Goal: Task Accomplishment & Management: Complete application form

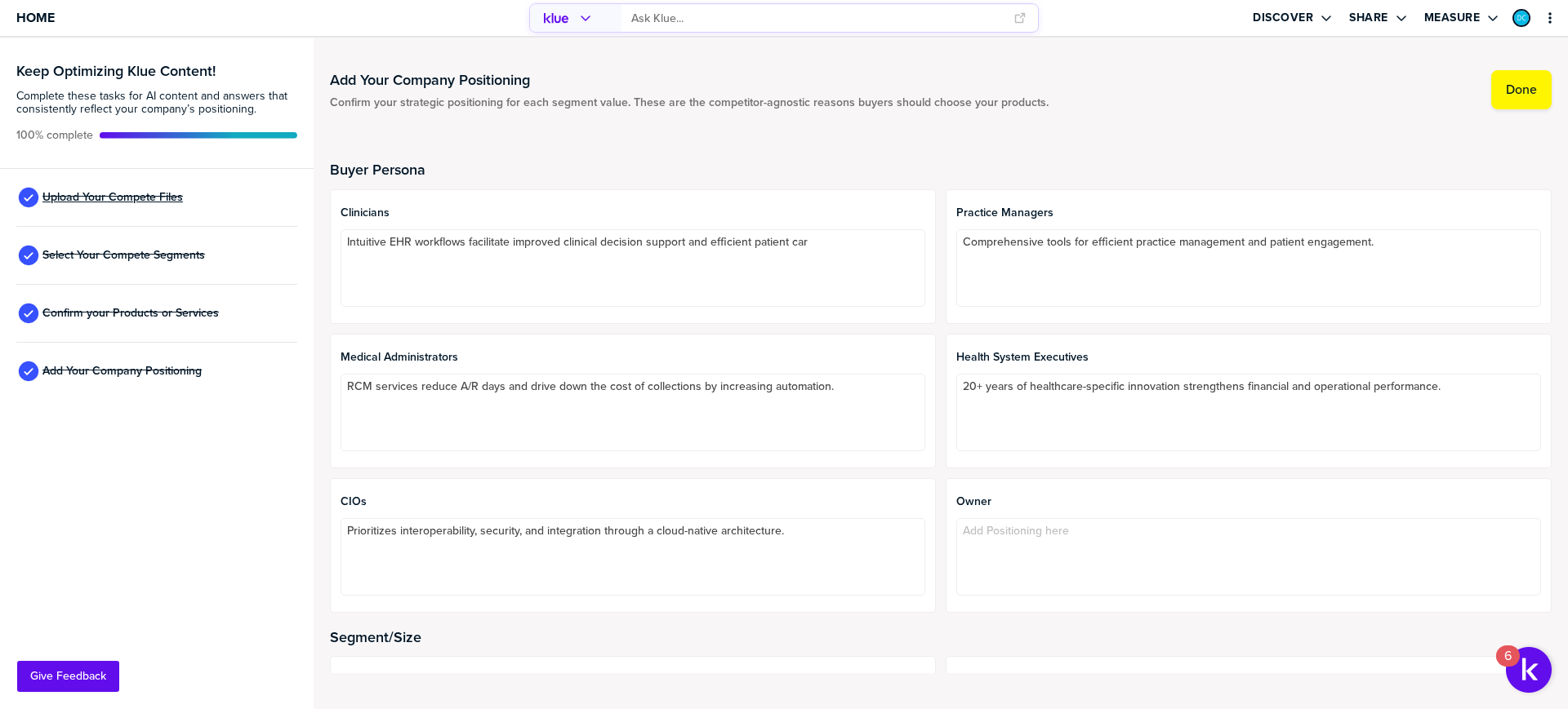
click at [136, 196] on span "Upload Your Compete Files" at bounding box center [113, 197] width 141 height 13
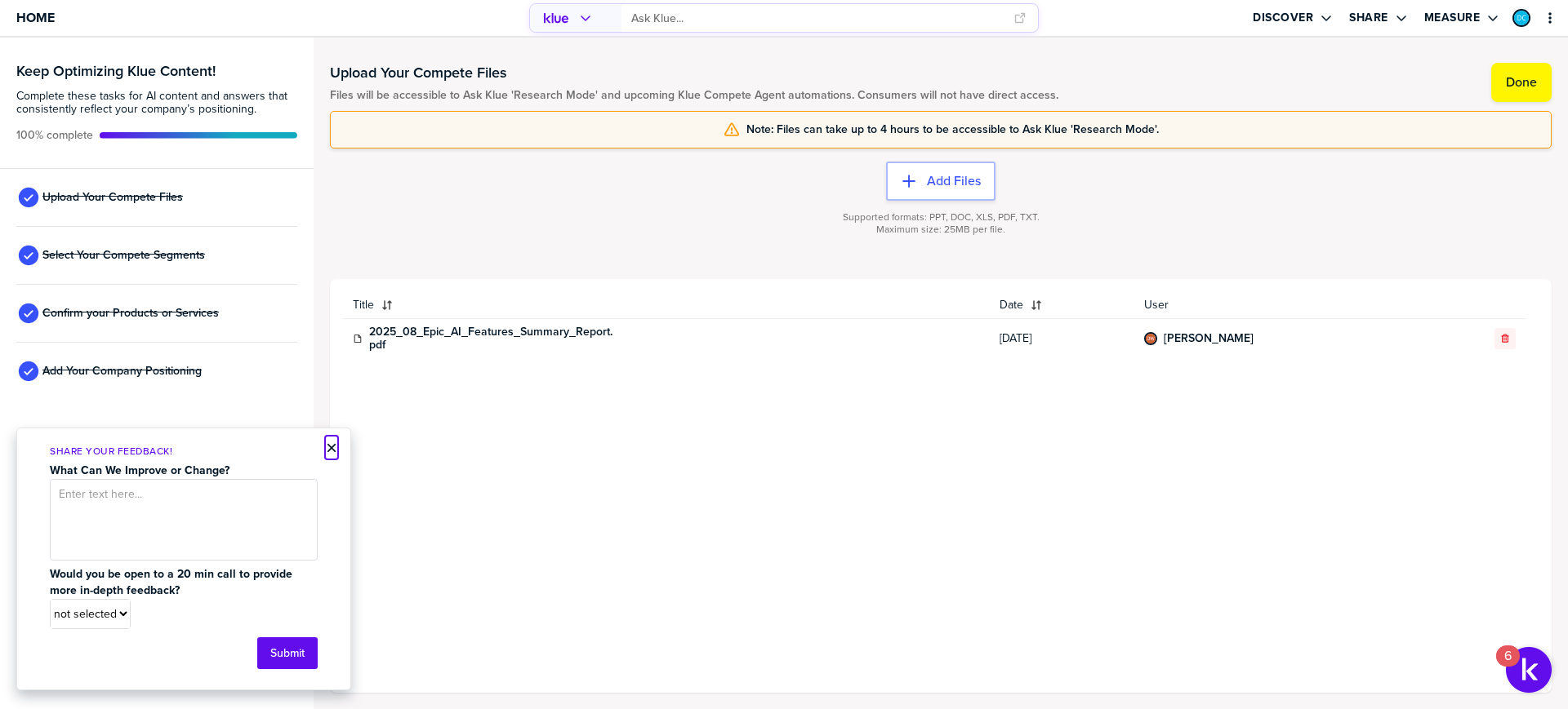
click at [329, 447] on button "×" at bounding box center [331, 448] width 11 height 20
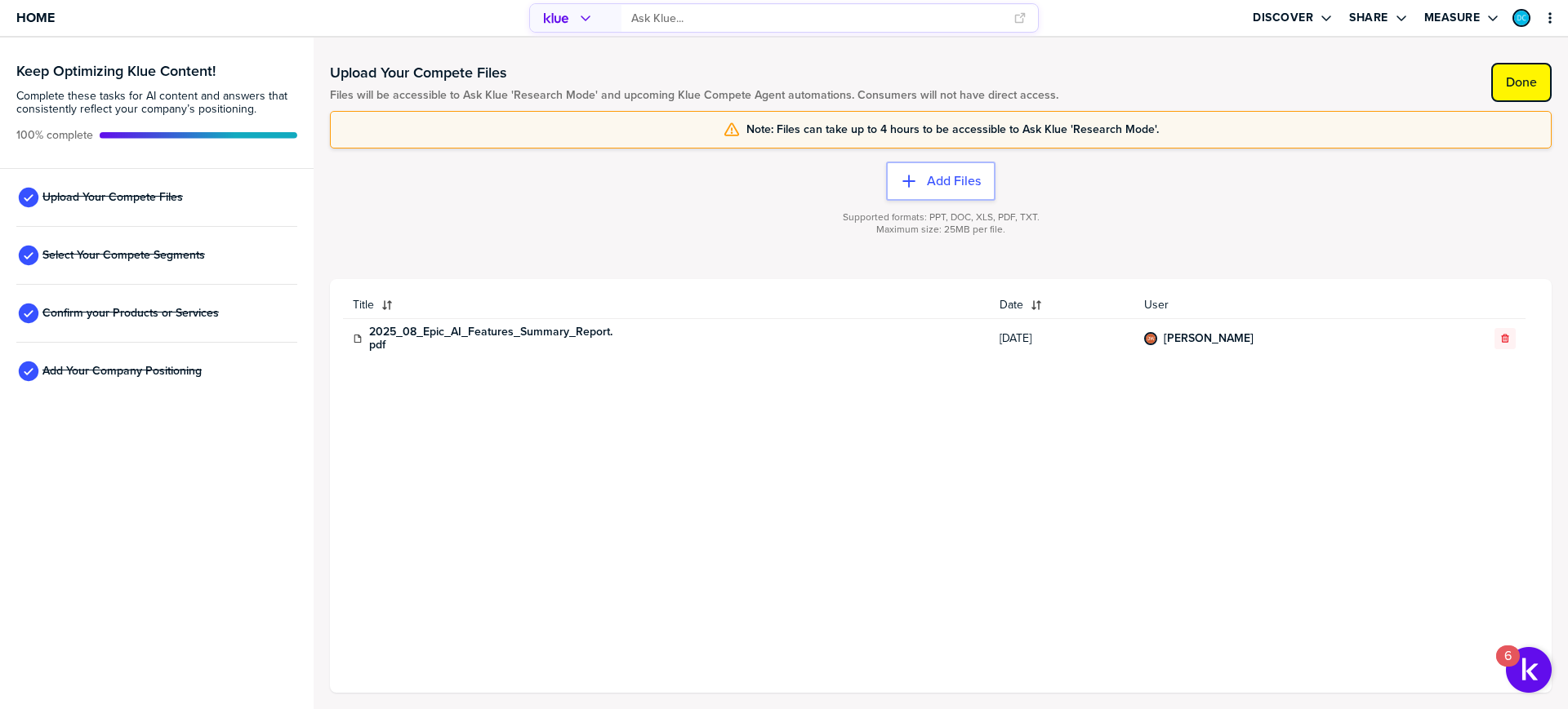
click at [1521, 84] on label "Done" at bounding box center [1521, 82] width 31 height 16
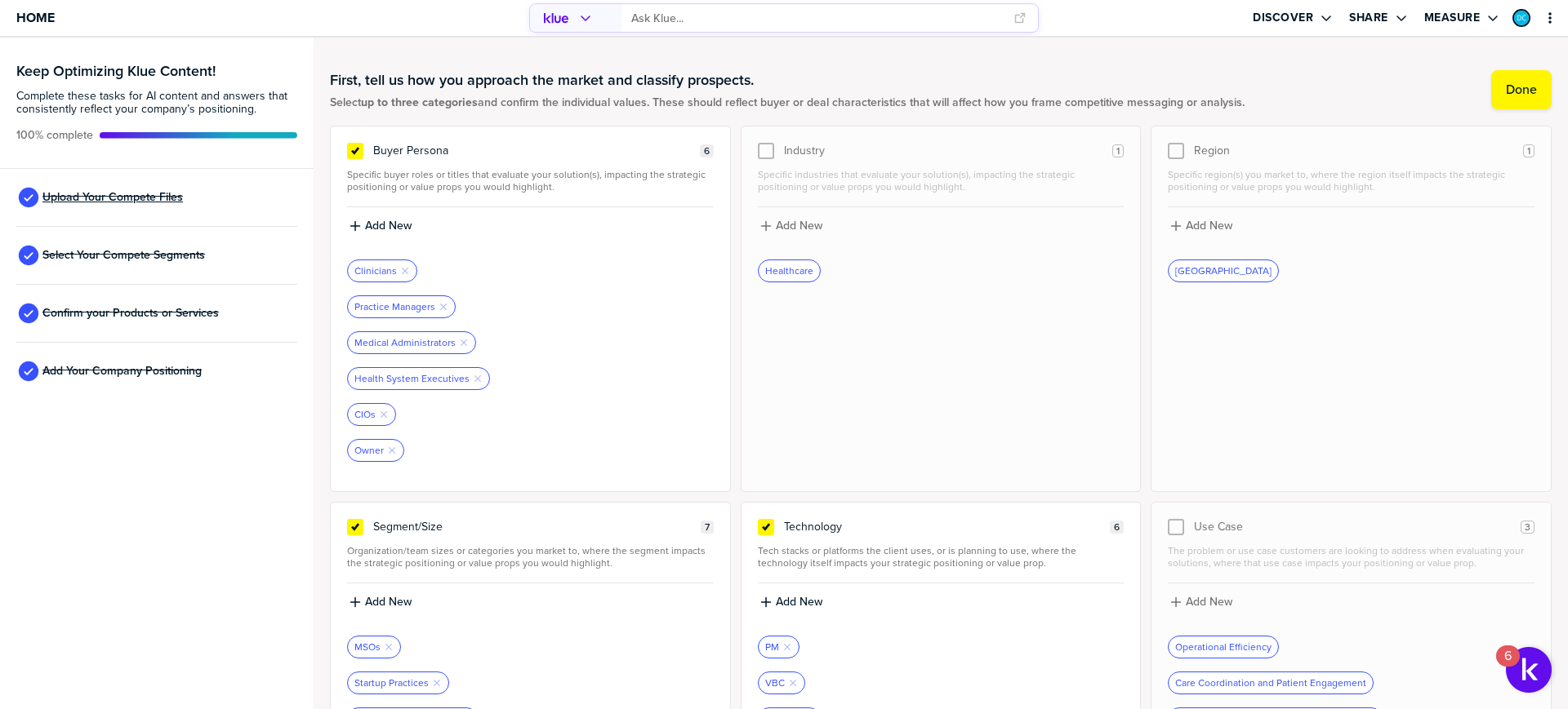
click at [127, 194] on span "Upload Your Compete Files" at bounding box center [113, 197] width 141 height 13
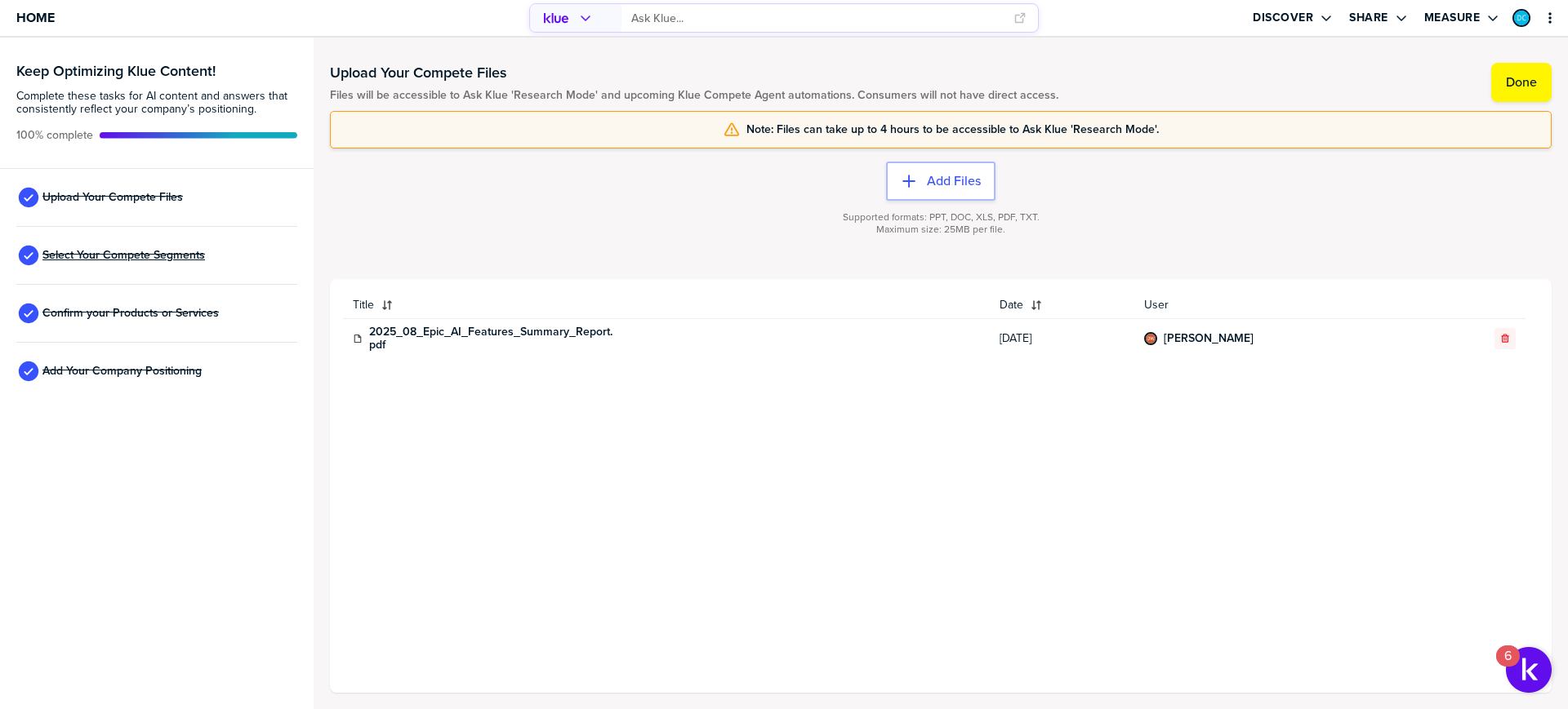
click at [97, 253] on span "Select Your Compete Segments" at bounding box center [123, 255] width 162 height 13
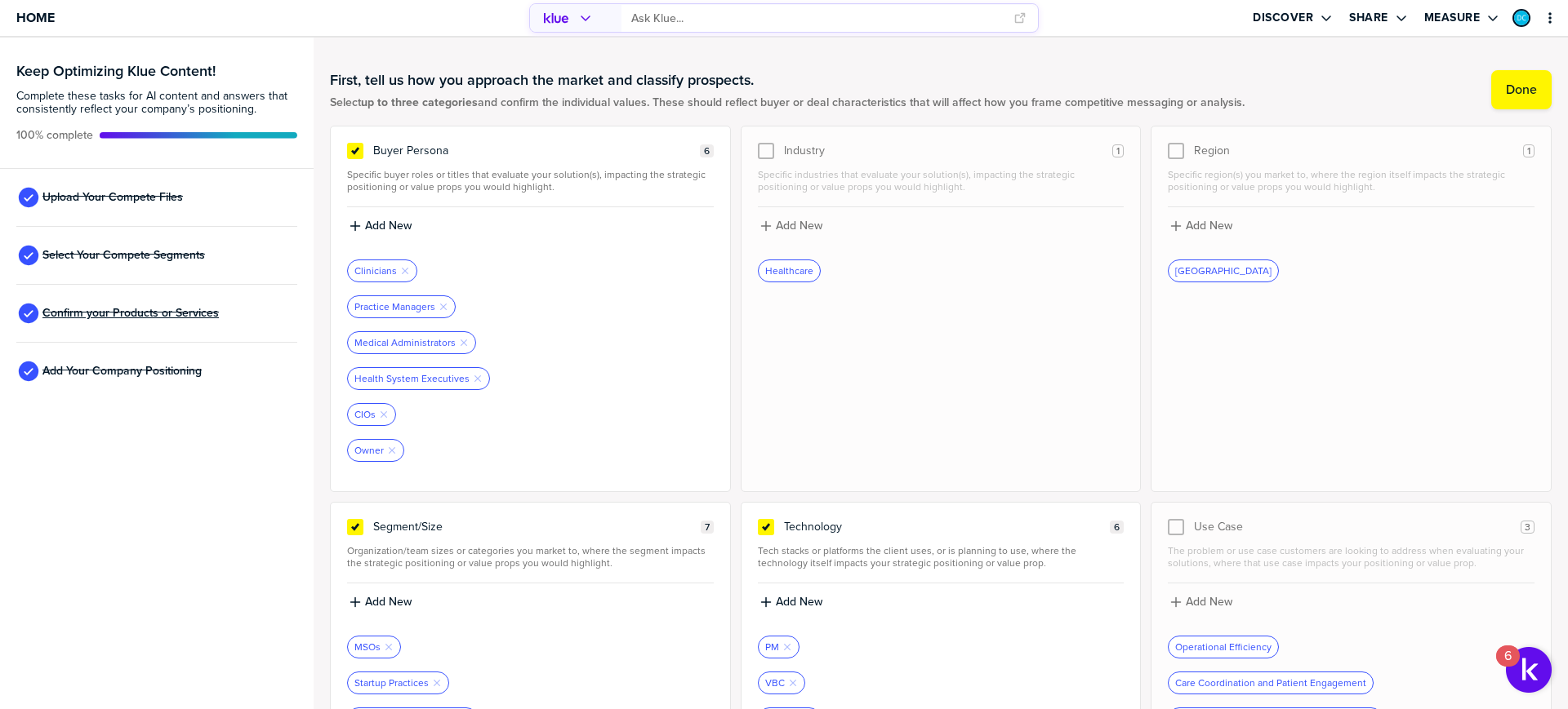
click at [120, 316] on span "Confirm your Products or Services" at bounding box center [131, 313] width 177 height 13
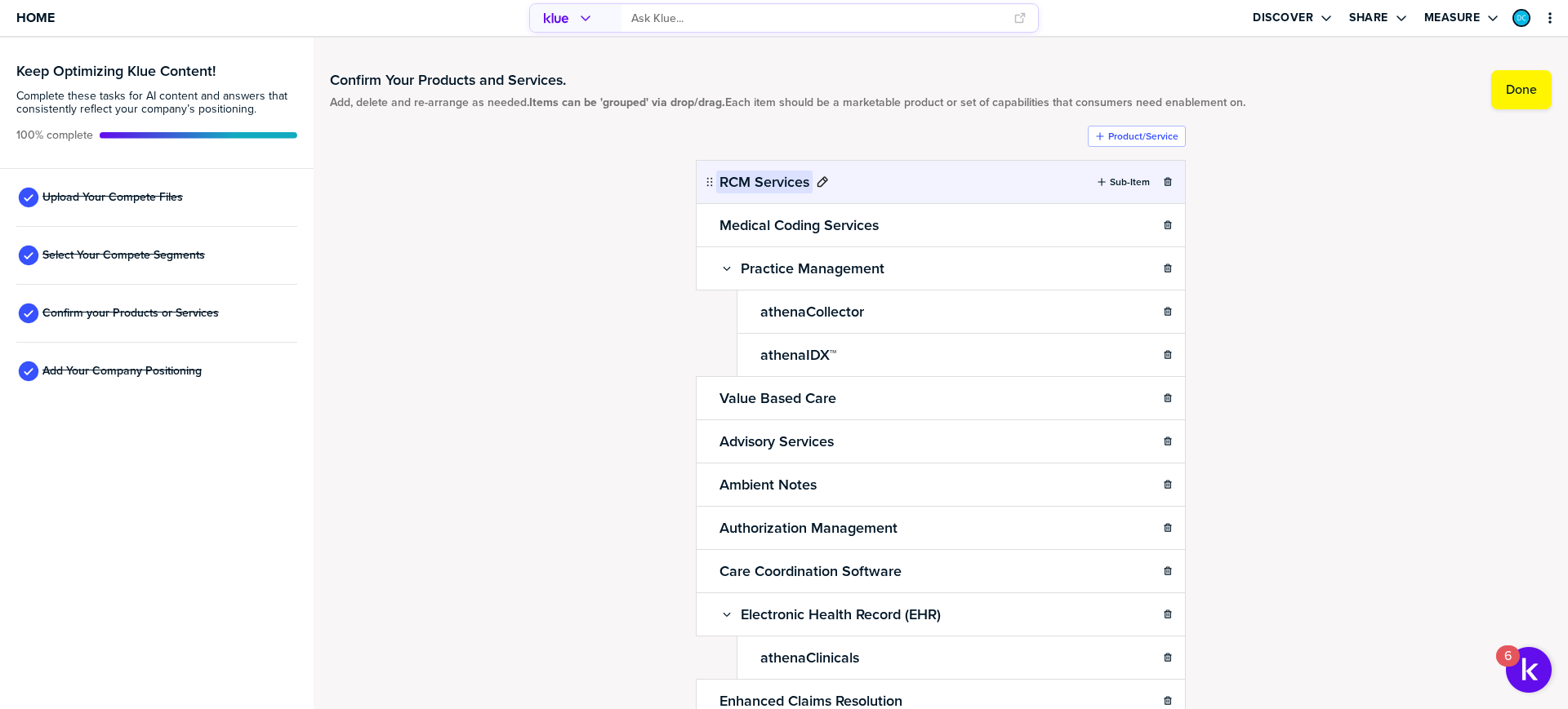
click at [727, 178] on h2 "RCM Services" at bounding box center [764, 182] width 96 height 23
click at [508, 230] on div "Confirm Your Products and Services. Add, delete and re-arrange as needed. Items…" at bounding box center [940, 373] width 1221 height 639
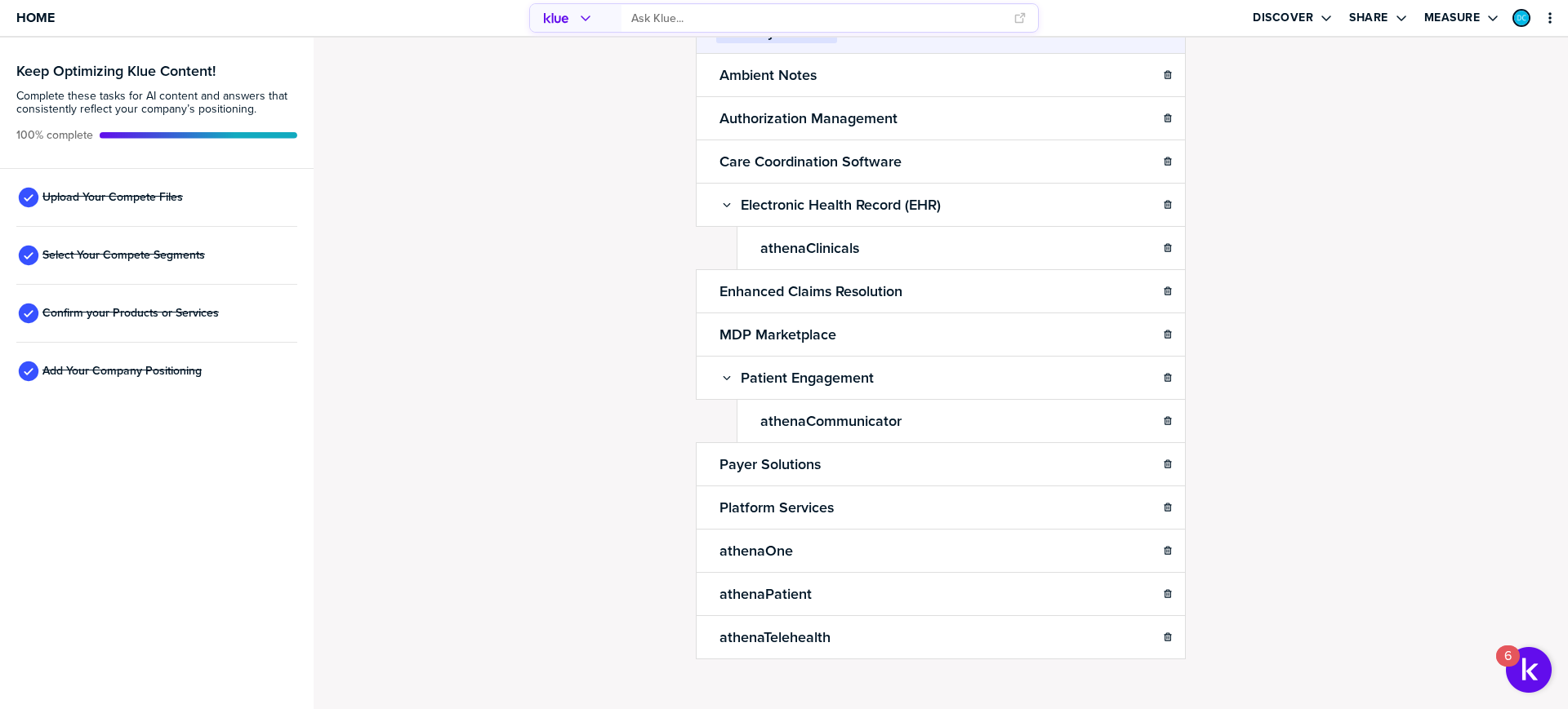
scroll to position [425, 0]
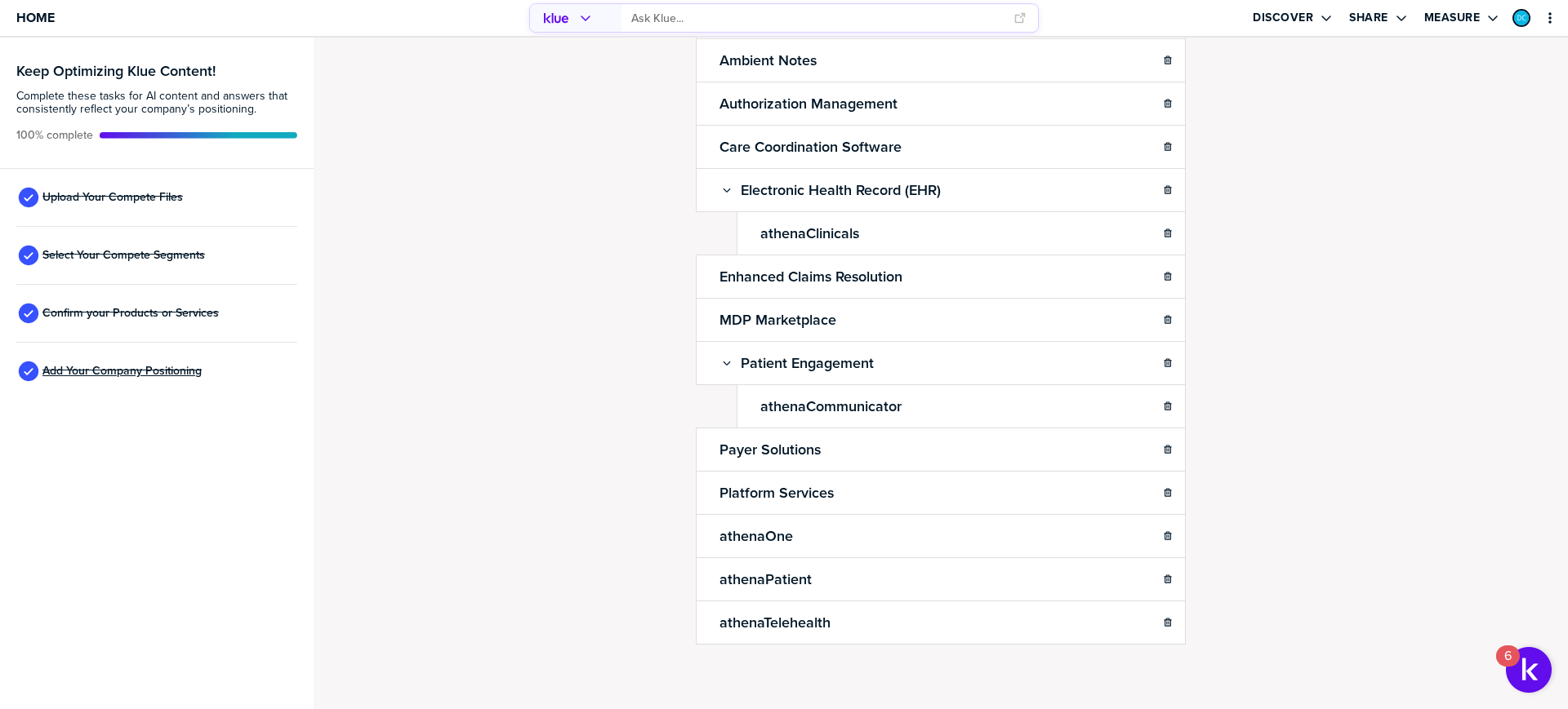
click at [118, 373] on span "Add Your Company Positioning" at bounding box center [123, 371] width 160 height 13
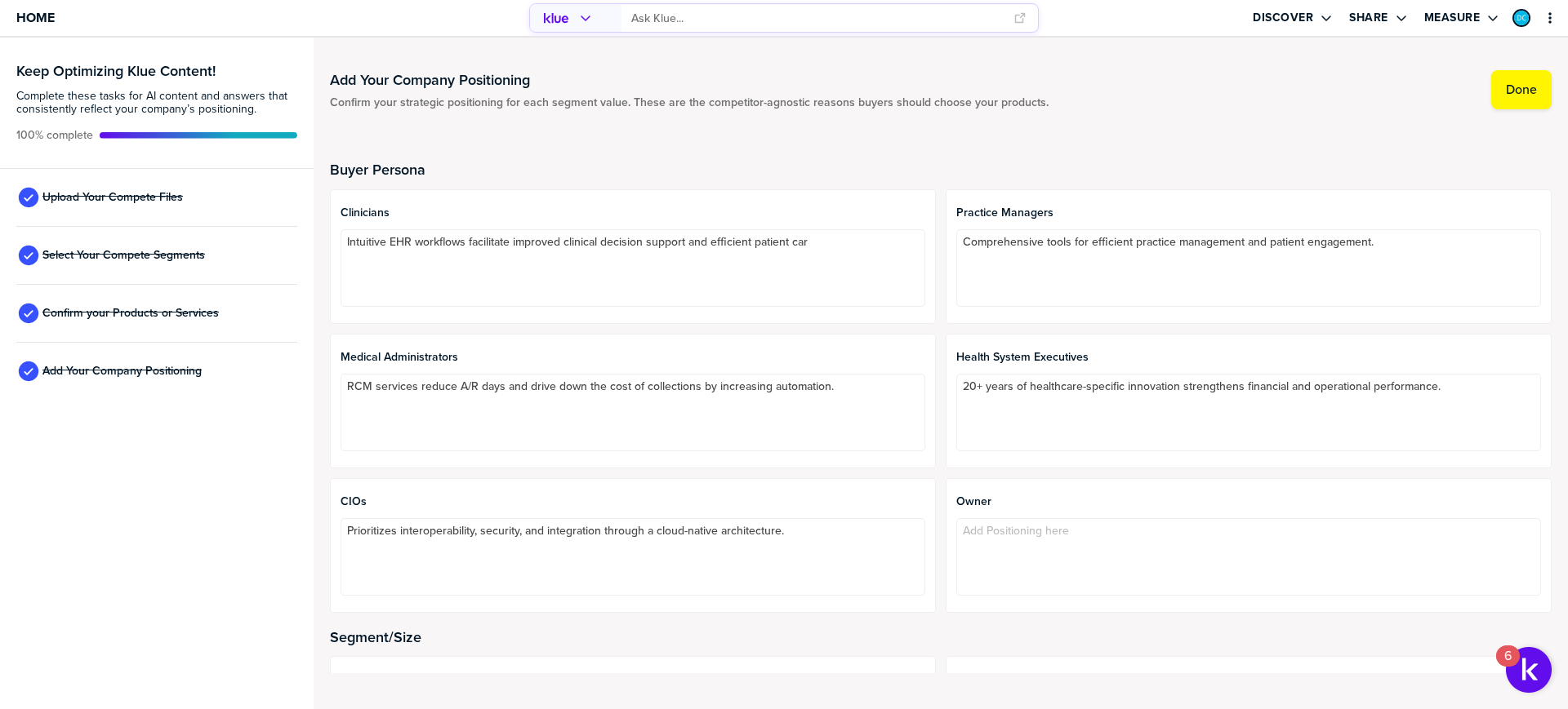
click at [361, 181] on div "Buyer Persona Clinicians Intuitive EHR workflows facilitate improved clinical d…" at bounding box center [940, 387] width 1221 height 452
click at [367, 214] on span "Clinicians" at bounding box center [633, 214] width 585 height 13
click at [364, 215] on span "Clinicians" at bounding box center [633, 214] width 585 height 13
click at [133, 310] on span "Confirm your Products or Services" at bounding box center [131, 313] width 177 height 13
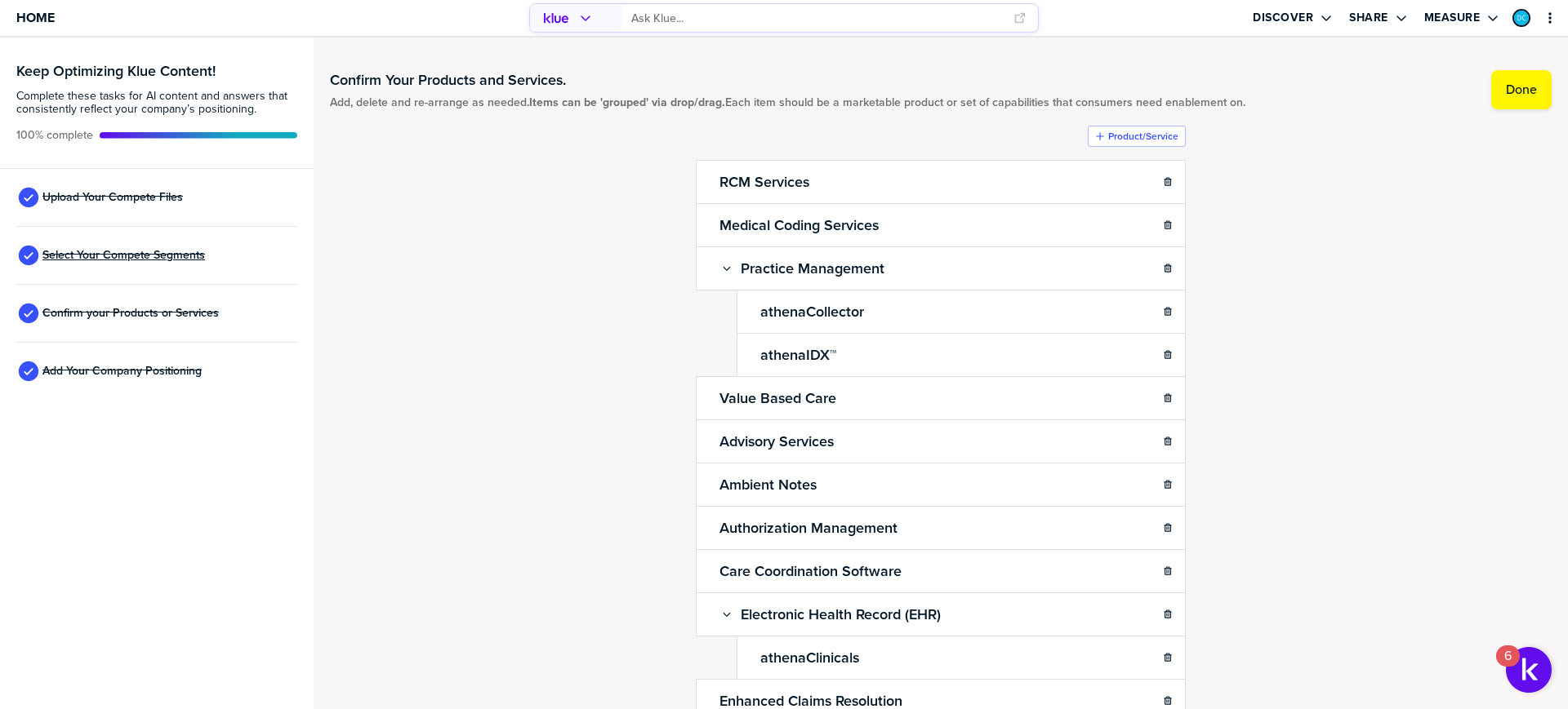
click at [106, 256] on span "Select Your Compete Segments" at bounding box center [123, 255] width 162 height 13
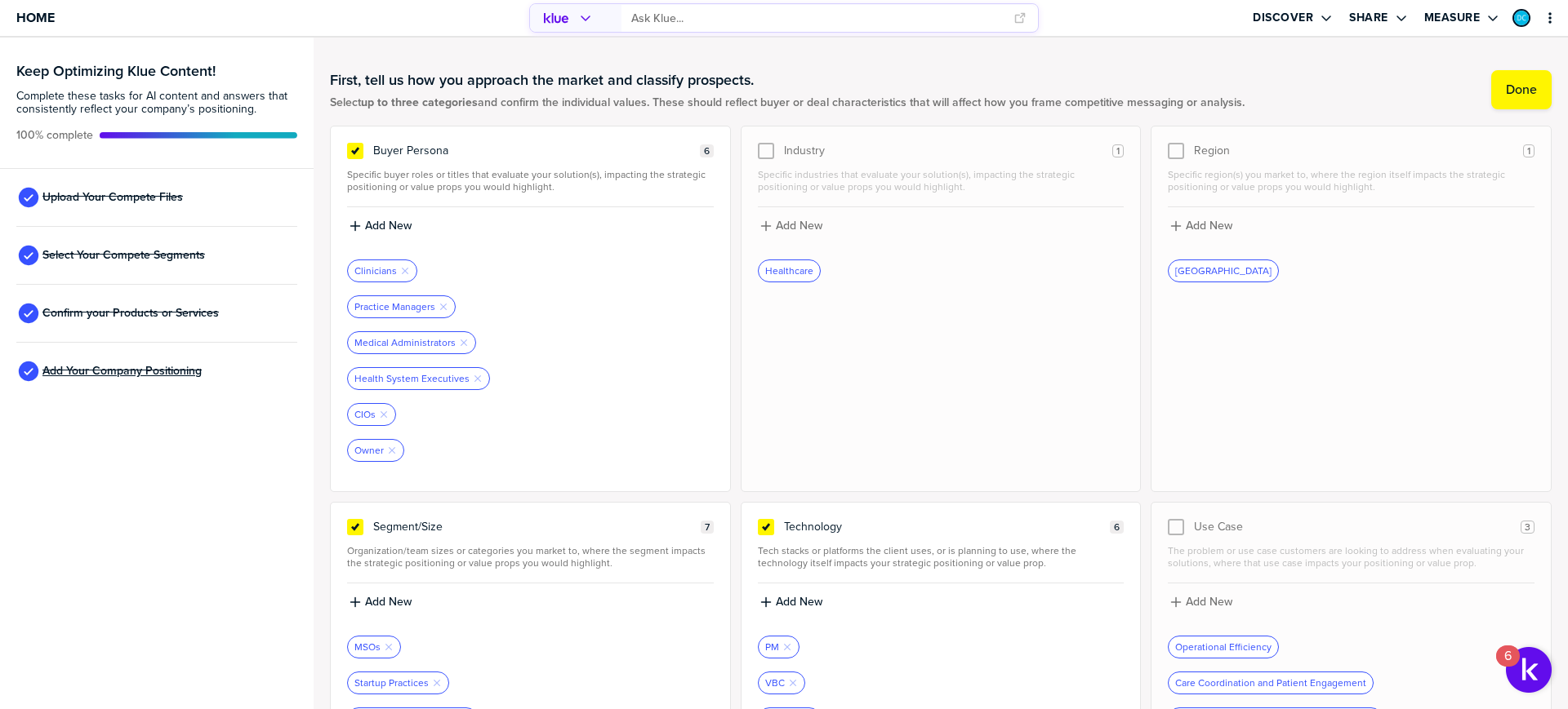
click at [132, 370] on span "Add Your Company Positioning" at bounding box center [123, 371] width 160 height 13
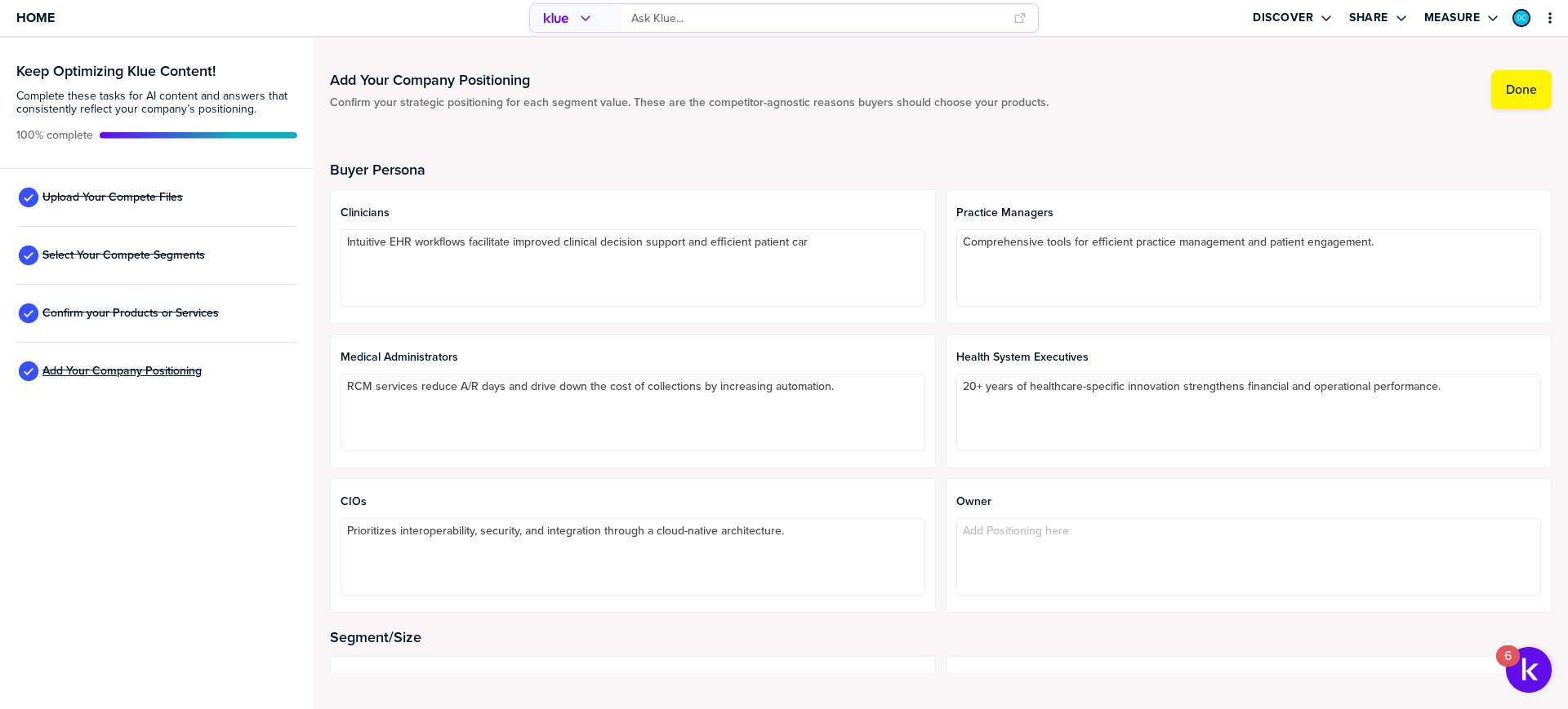
click at [166, 367] on span "Add Your Company Positioning" at bounding box center [123, 371] width 160 height 13
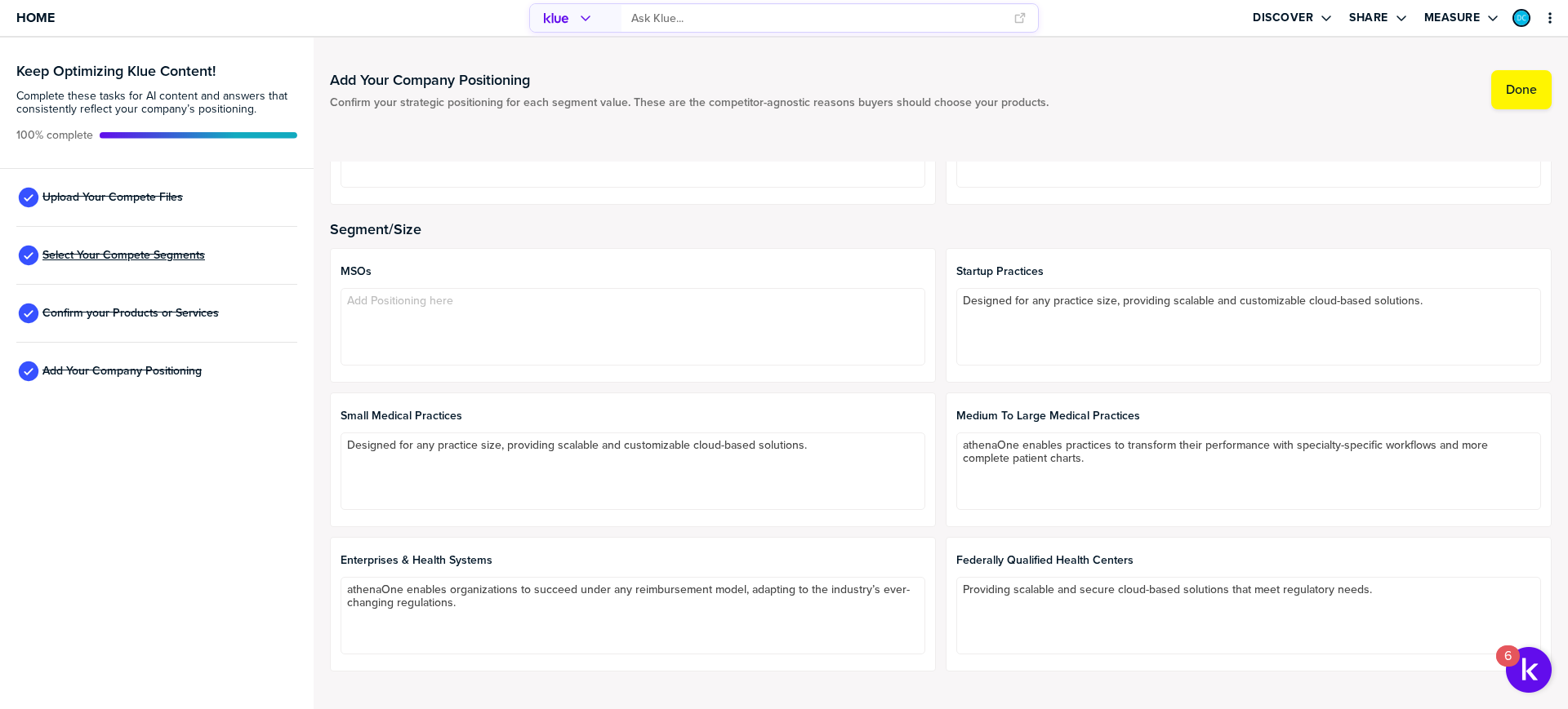
click at [110, 253] on span "Select Your Compete Segments" at bounding box center [123, 255] width 162 height 13
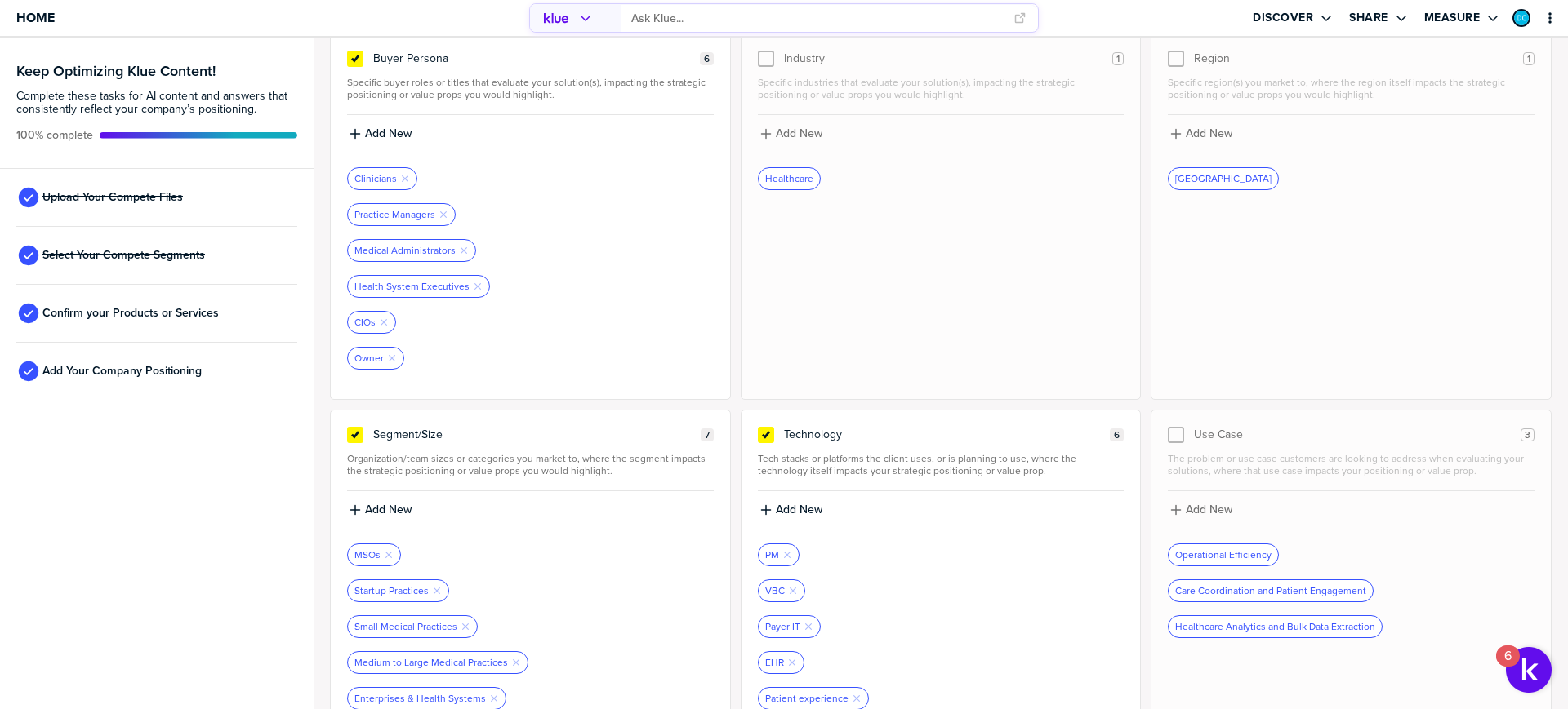
scroll to position [196, 0]
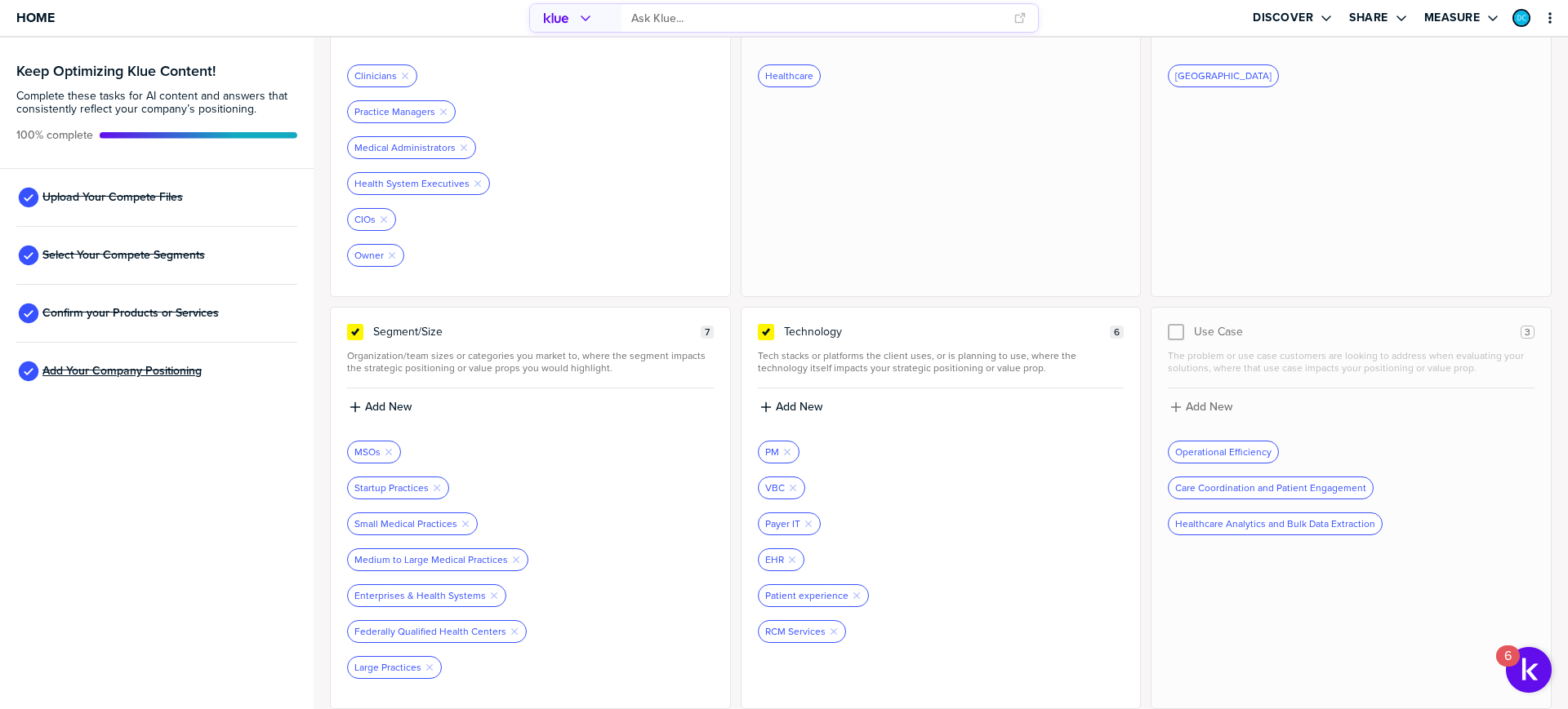
click at [152, 368] on span "Add Your Company Positioning" at bounding box center [123, 371] width 160 height 13
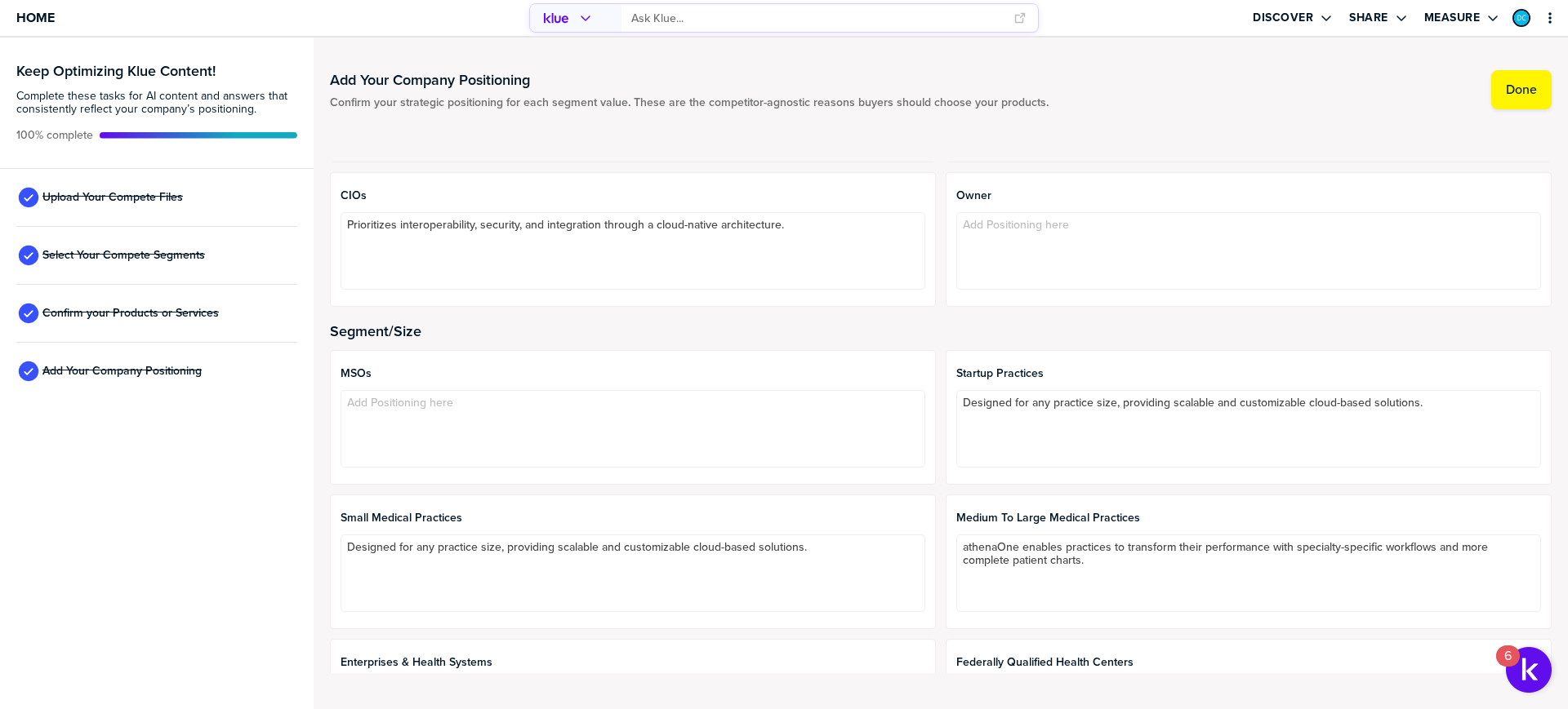
scroll to position [408, 0]
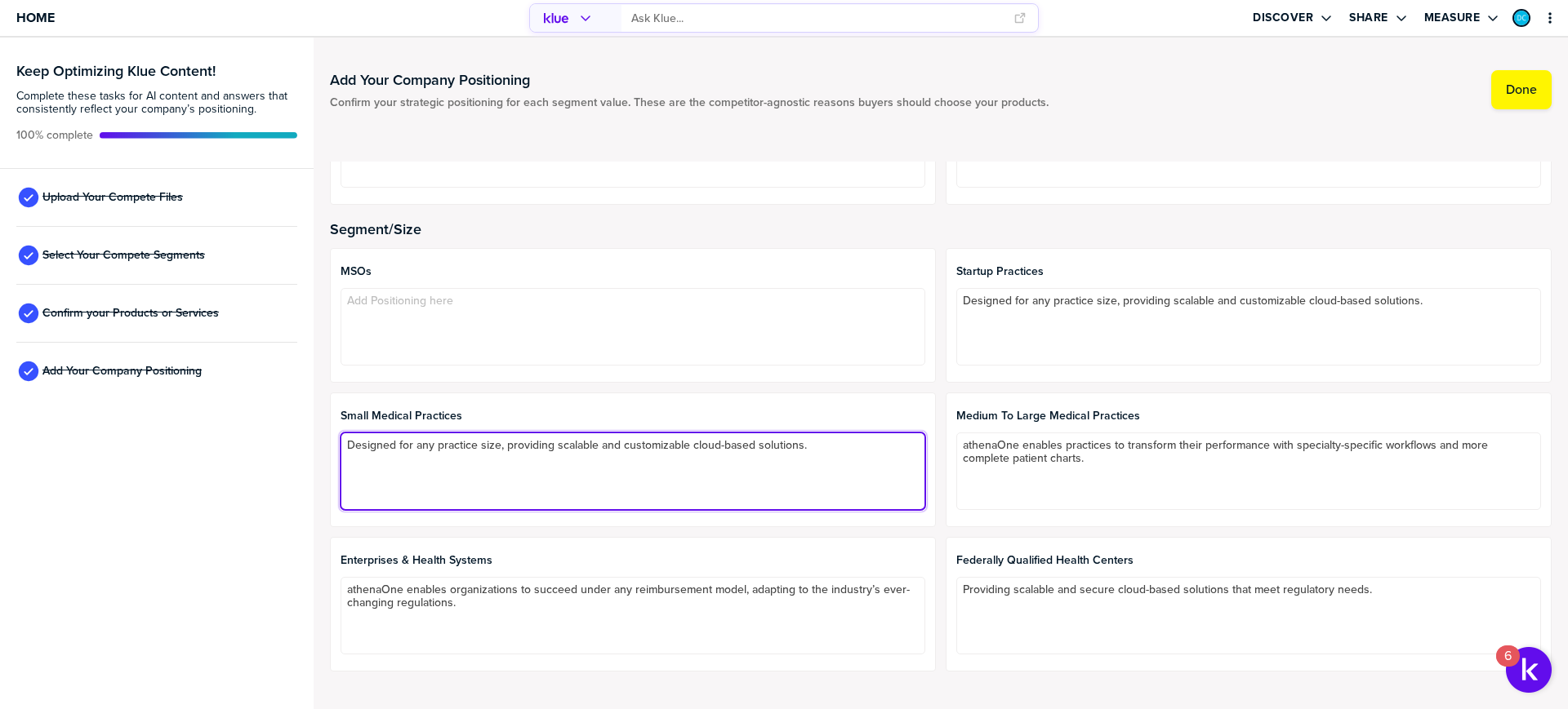
click at [371, 449] on textarea "Designed for any practice size, providing scalable and customizable cloud-based…" at bounding box center [633, 472] width 585 height 78
drag, startPoint x: 831, startPoint y: 452, endPoint x: 254, endPoint y: 461, distance: 577.1
click at [254, 461] on div "Keep Optimizing Klue Content! Complete these tasks for AI content and answers t…" at bounding box center [784, 374] width 1568 height 672
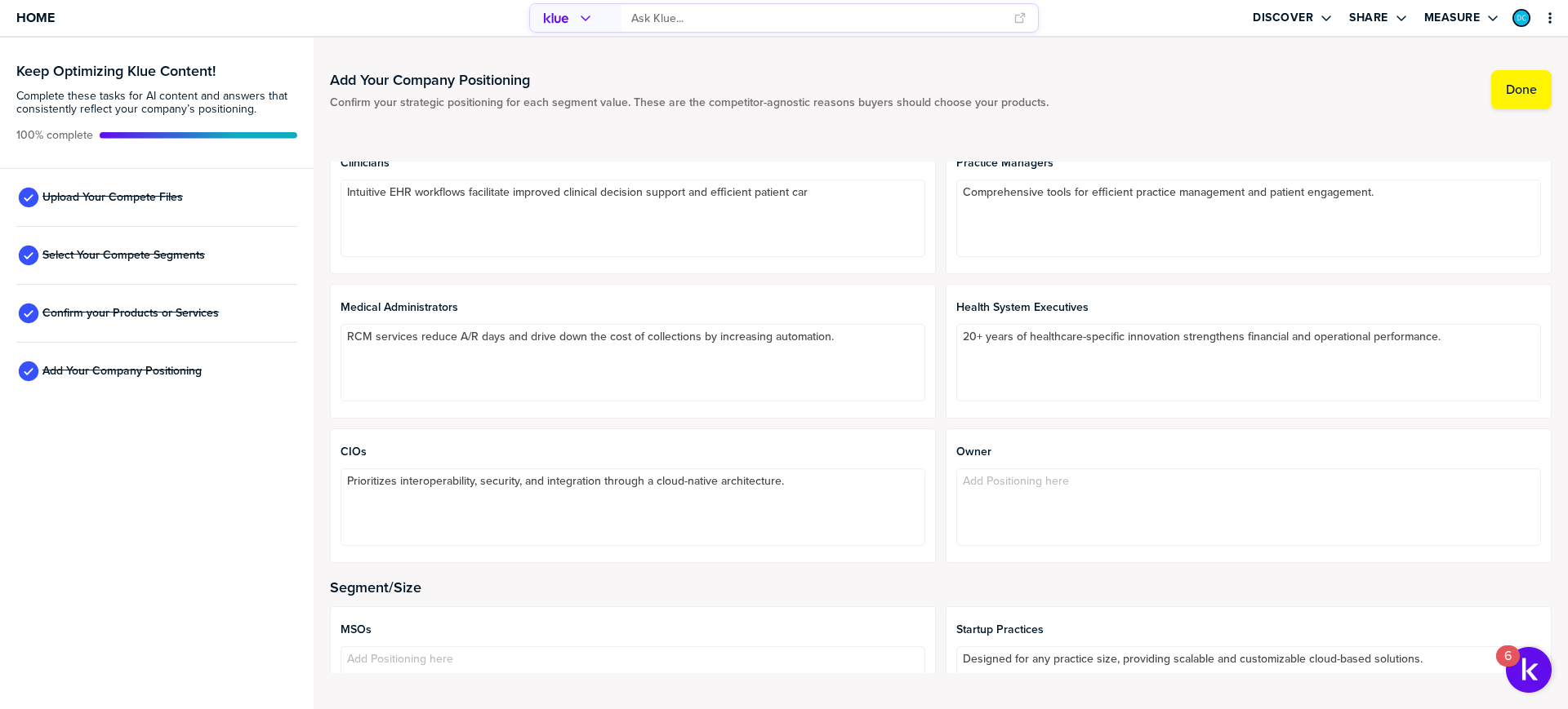
scroll to position [0, 0]
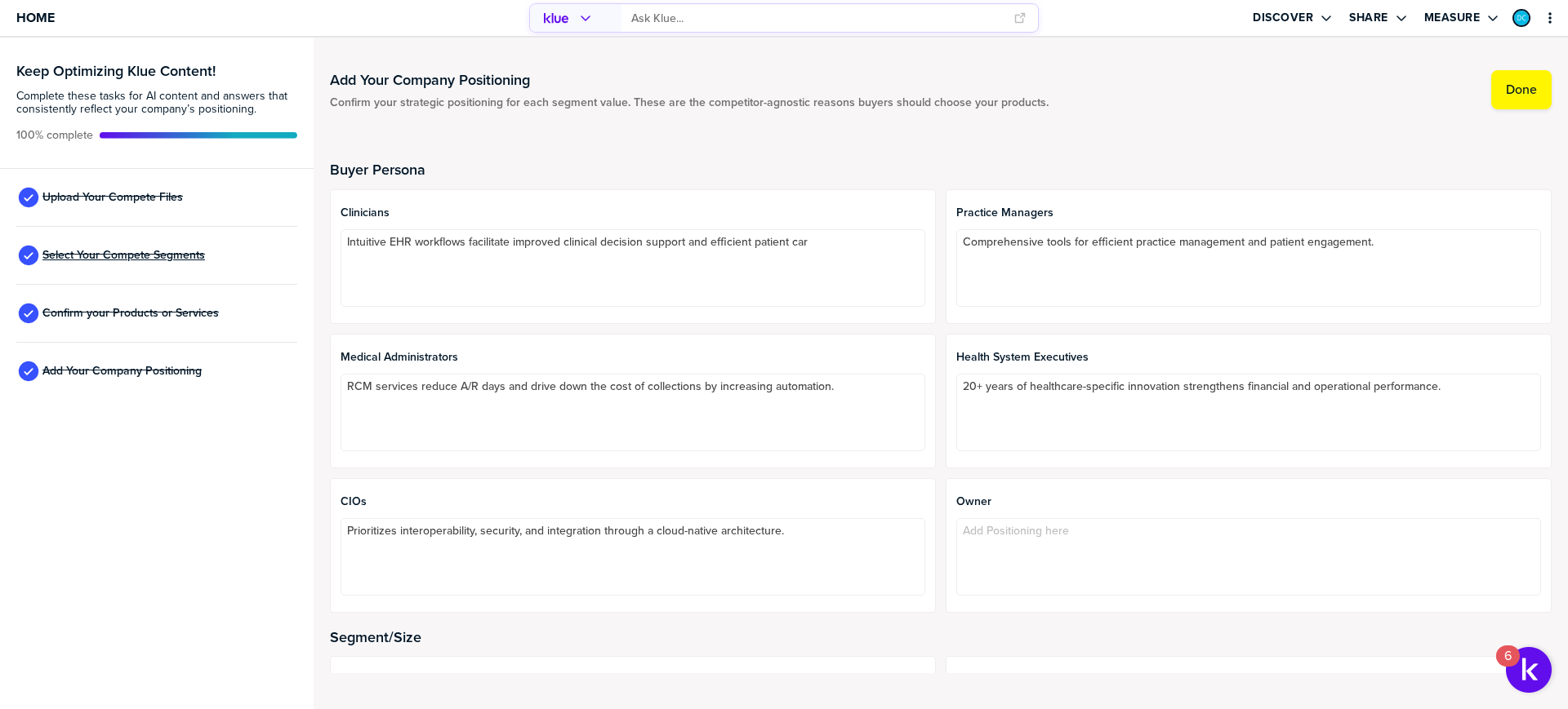
click at [148, 256] on span "Select Your Compete Segments" at bounding box center [123, 255] width 162 height 13
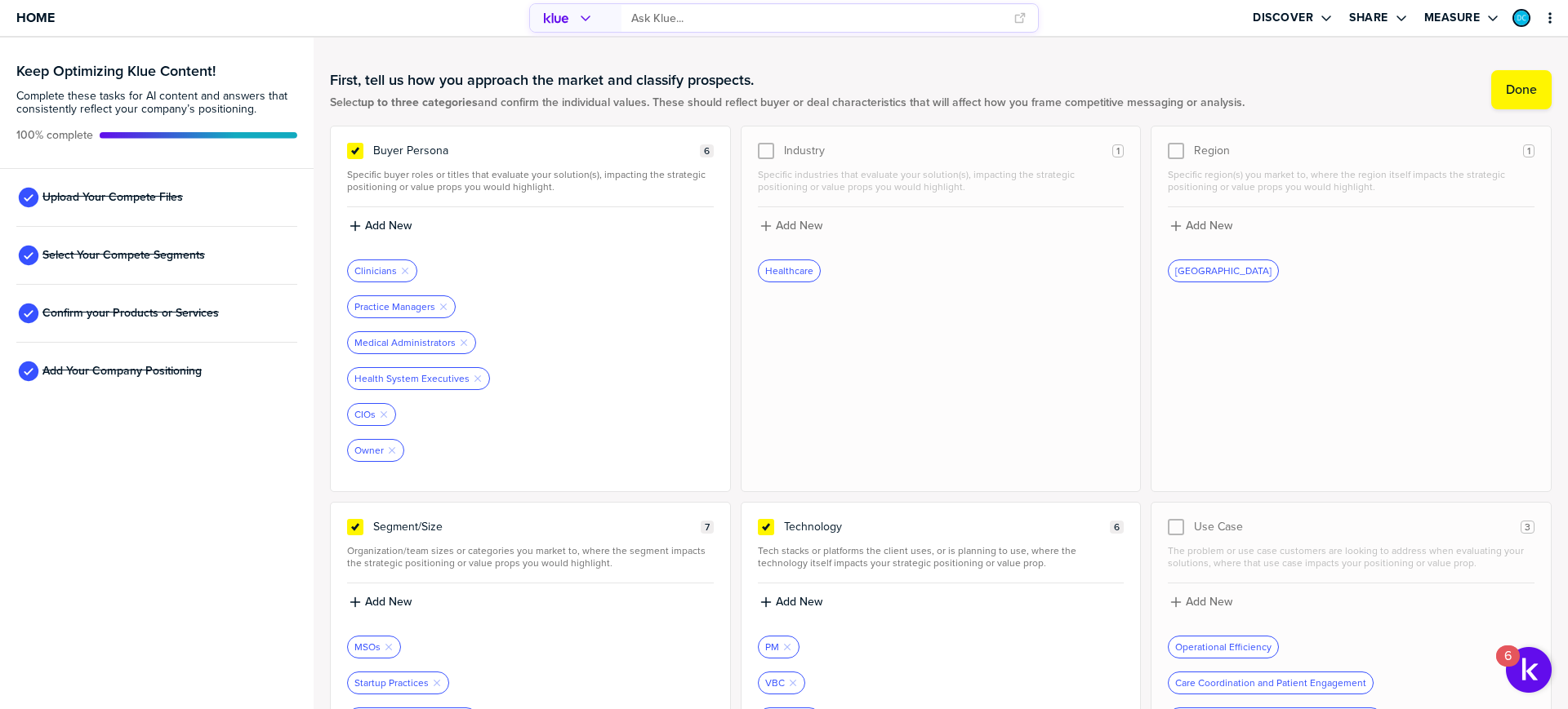
scroll to position [196, 0]
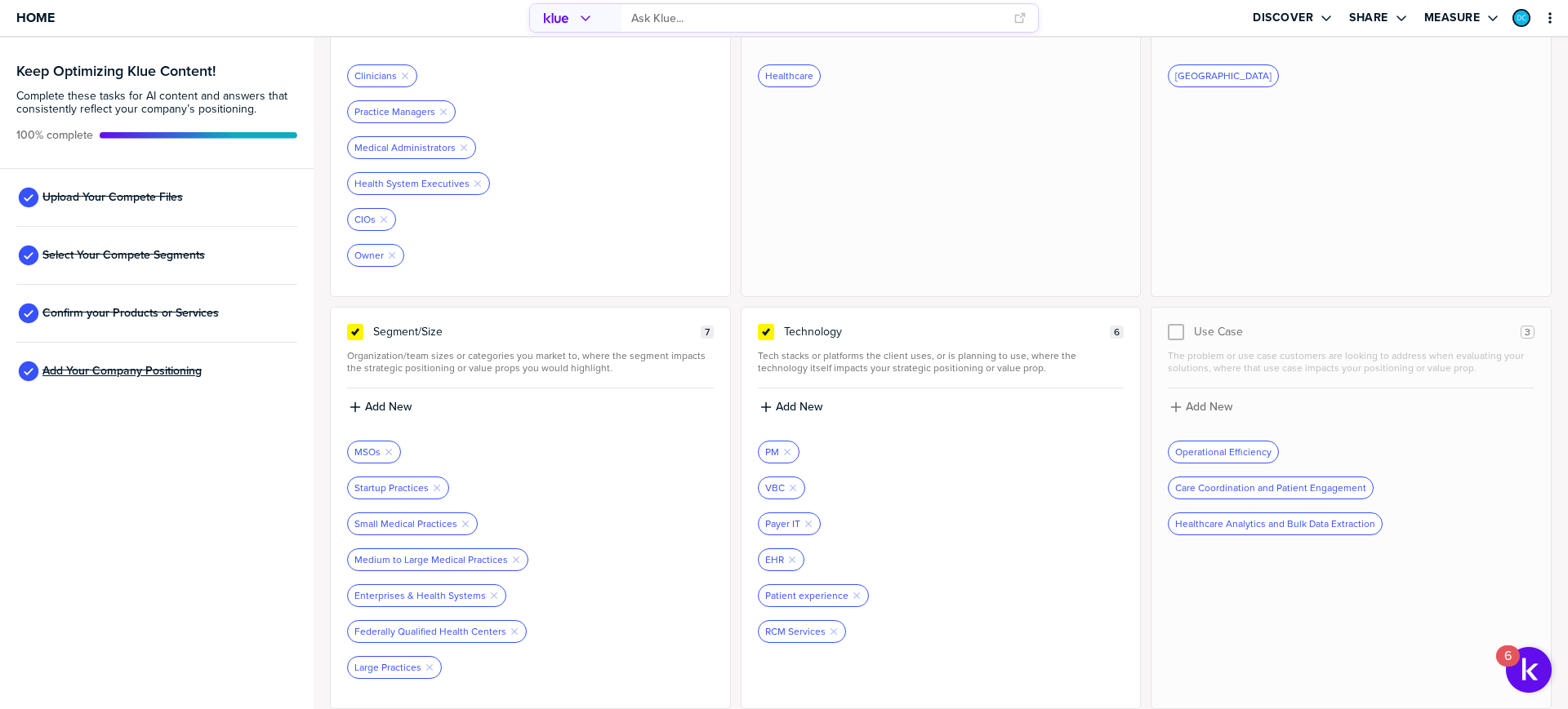
click at [101, 366] on span "Add Your Company Positioning" at bounding box center [123, 371] width 160 height 13
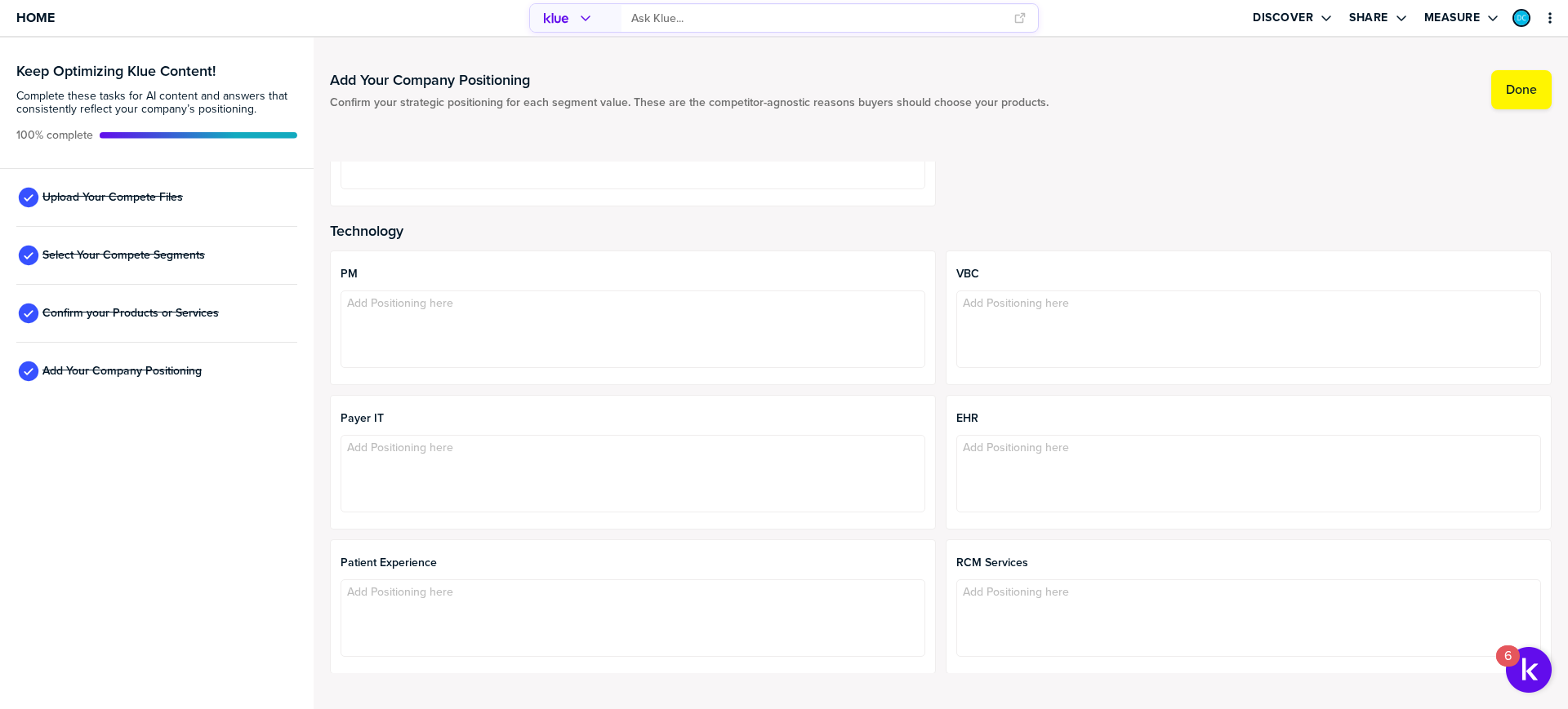
scroll to position [1018, 0]
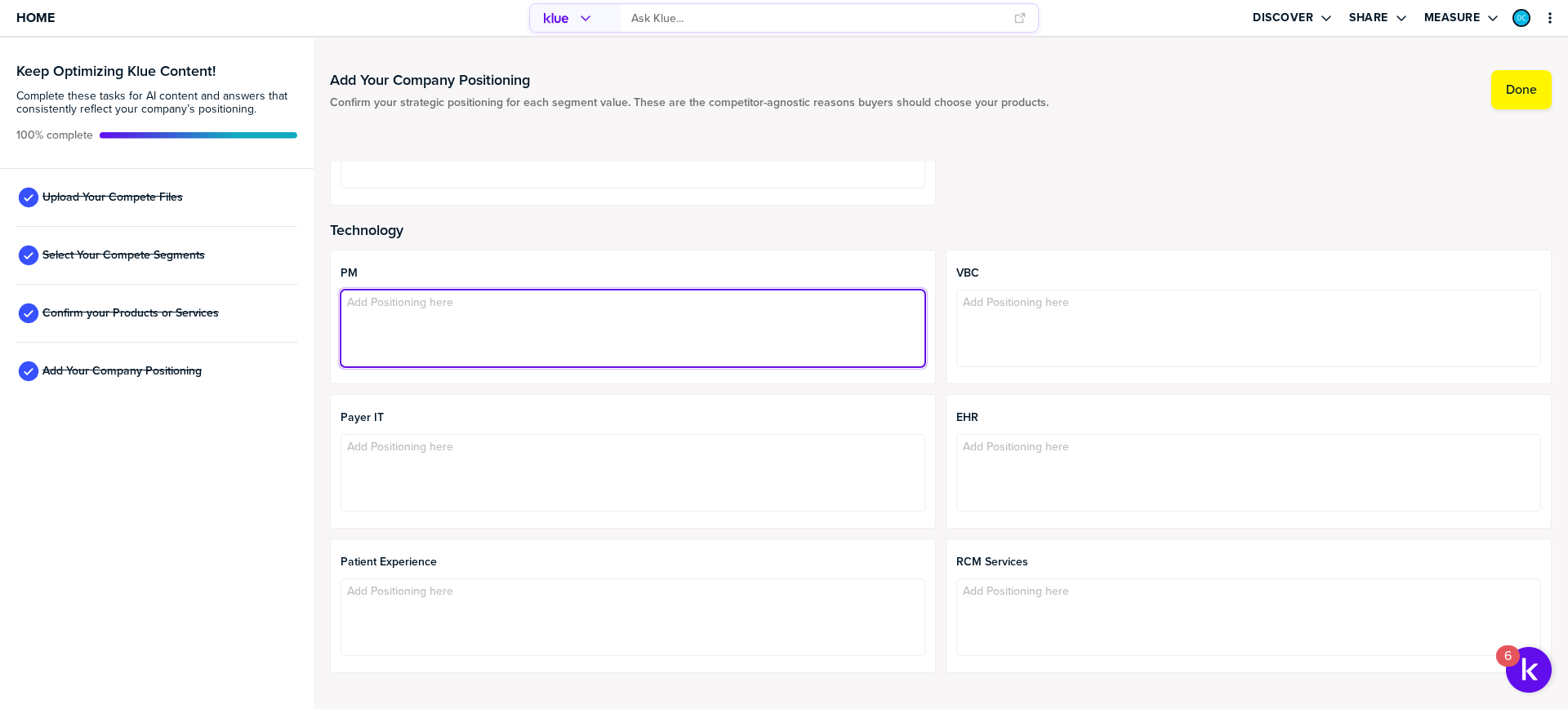
click at [439, 308] on textarea at bounding box center [633, 328] width 585 height 78
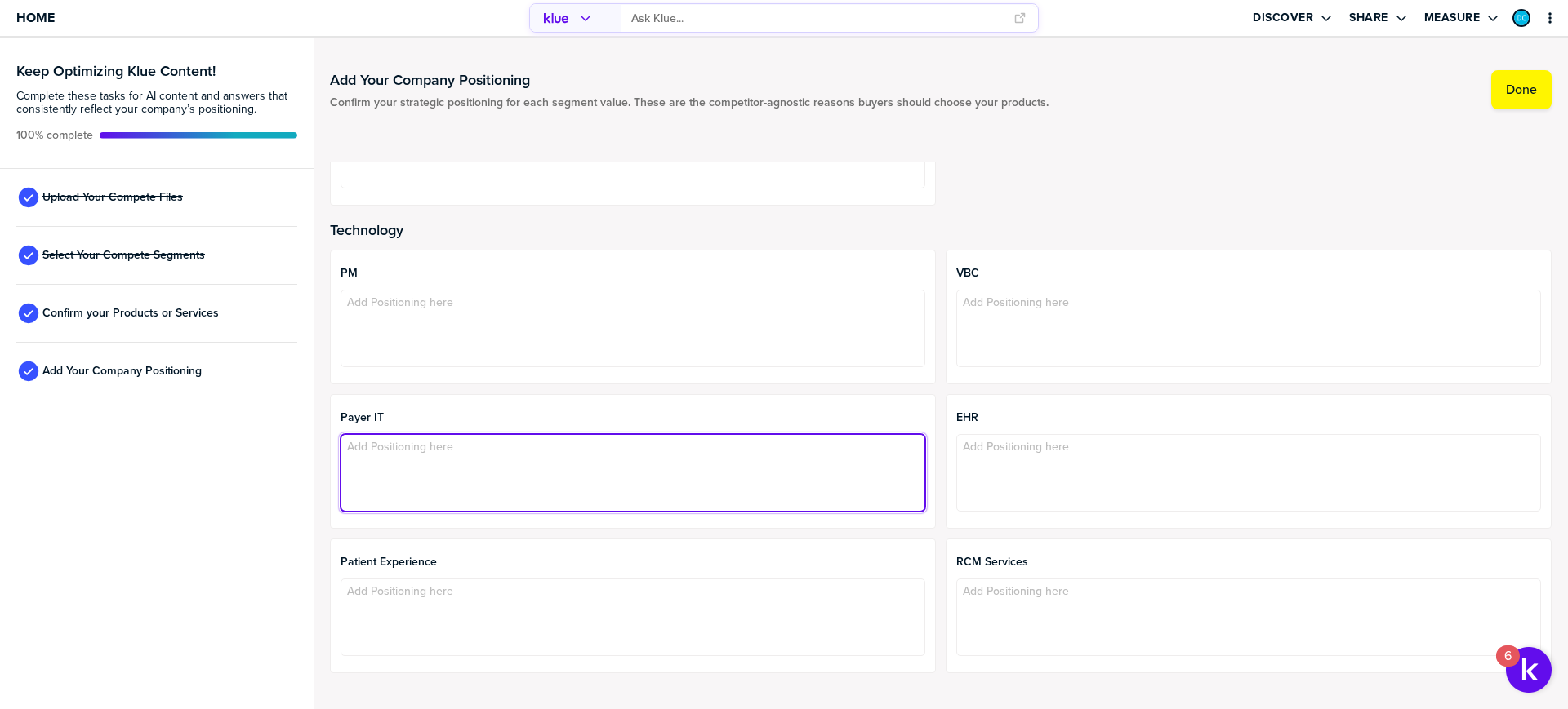
click at [429, 456] on textarea at bounding box center [633, 473] width 585 height 78
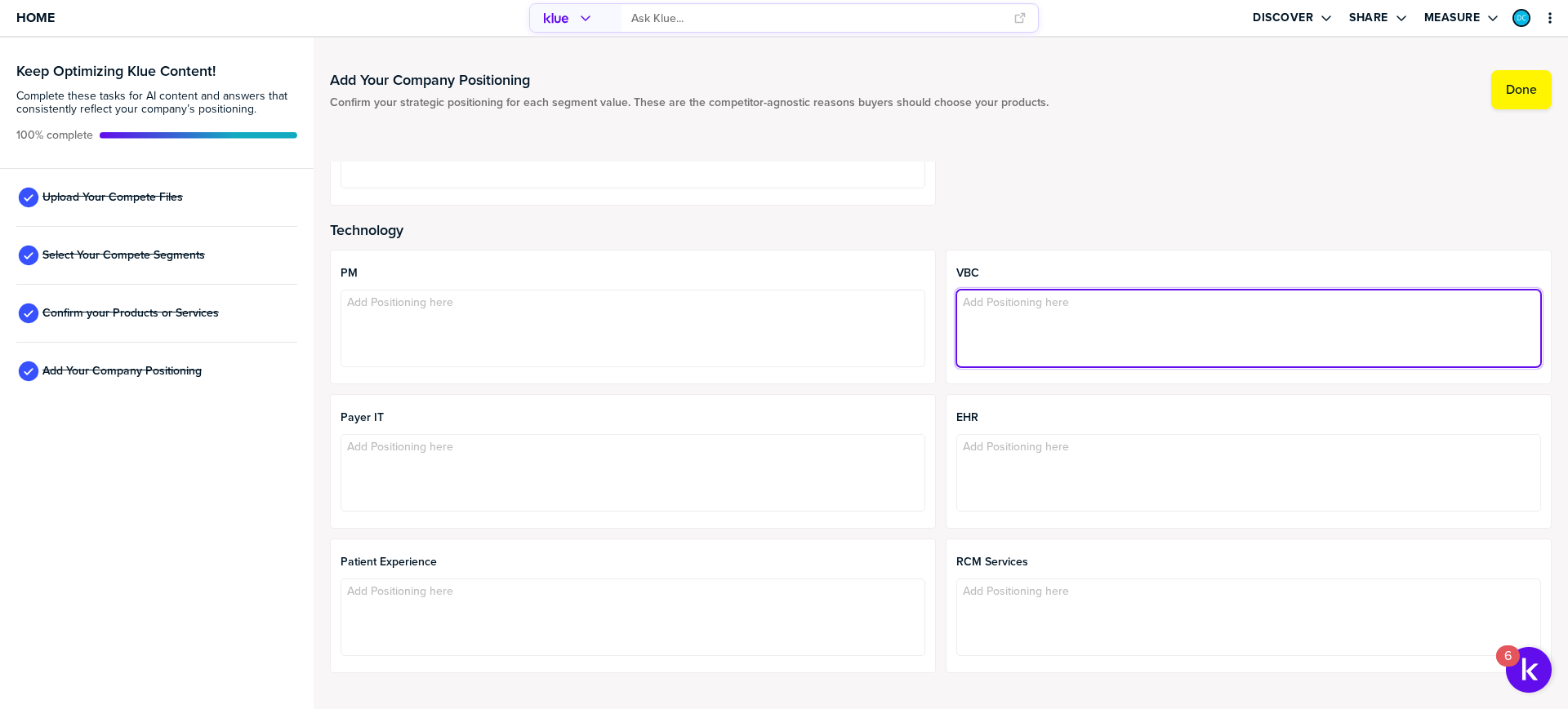
click at [1095, 319] on textarea at bounding box center [1249, 328] width 585 height 78
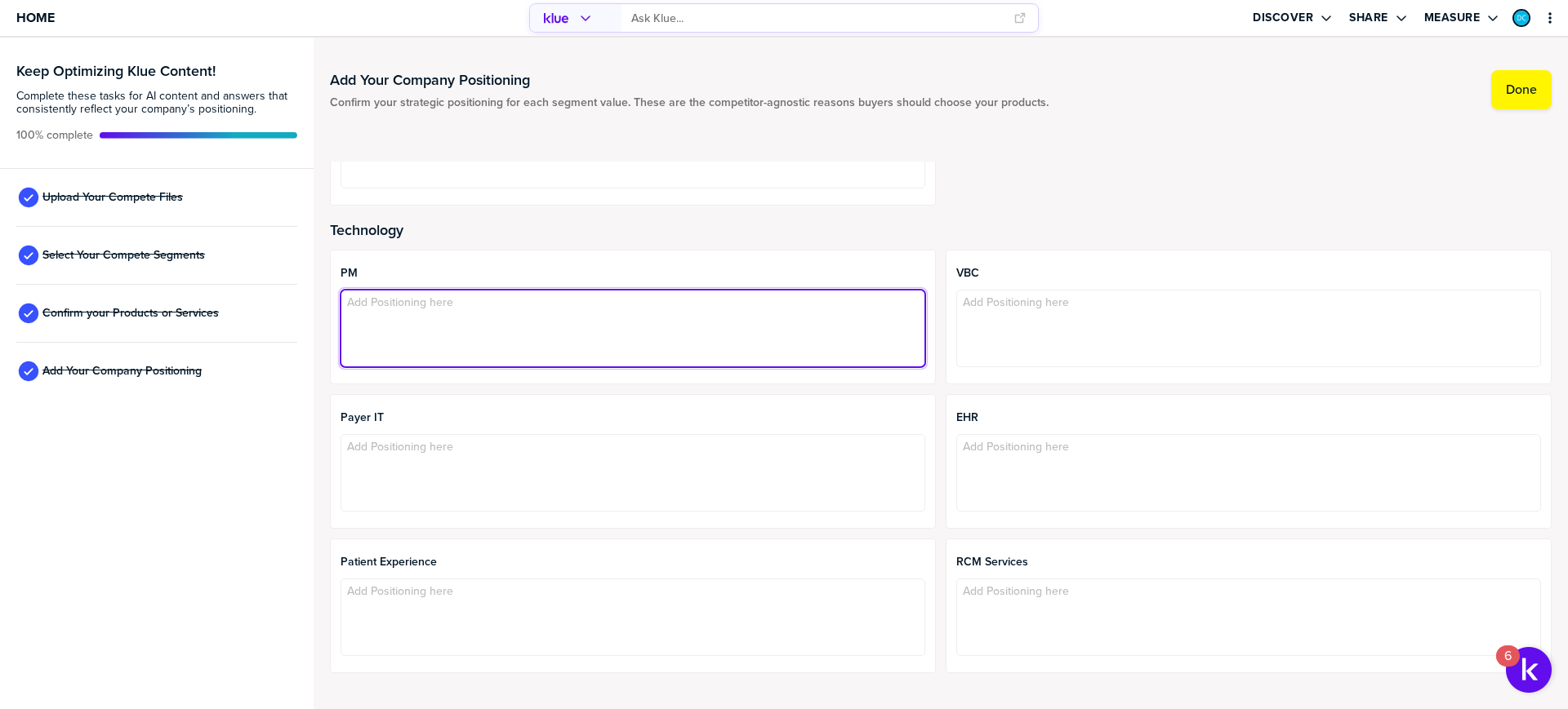
click at [570, 322] on textarea at bounding box center [633, 328] width 585 height 78
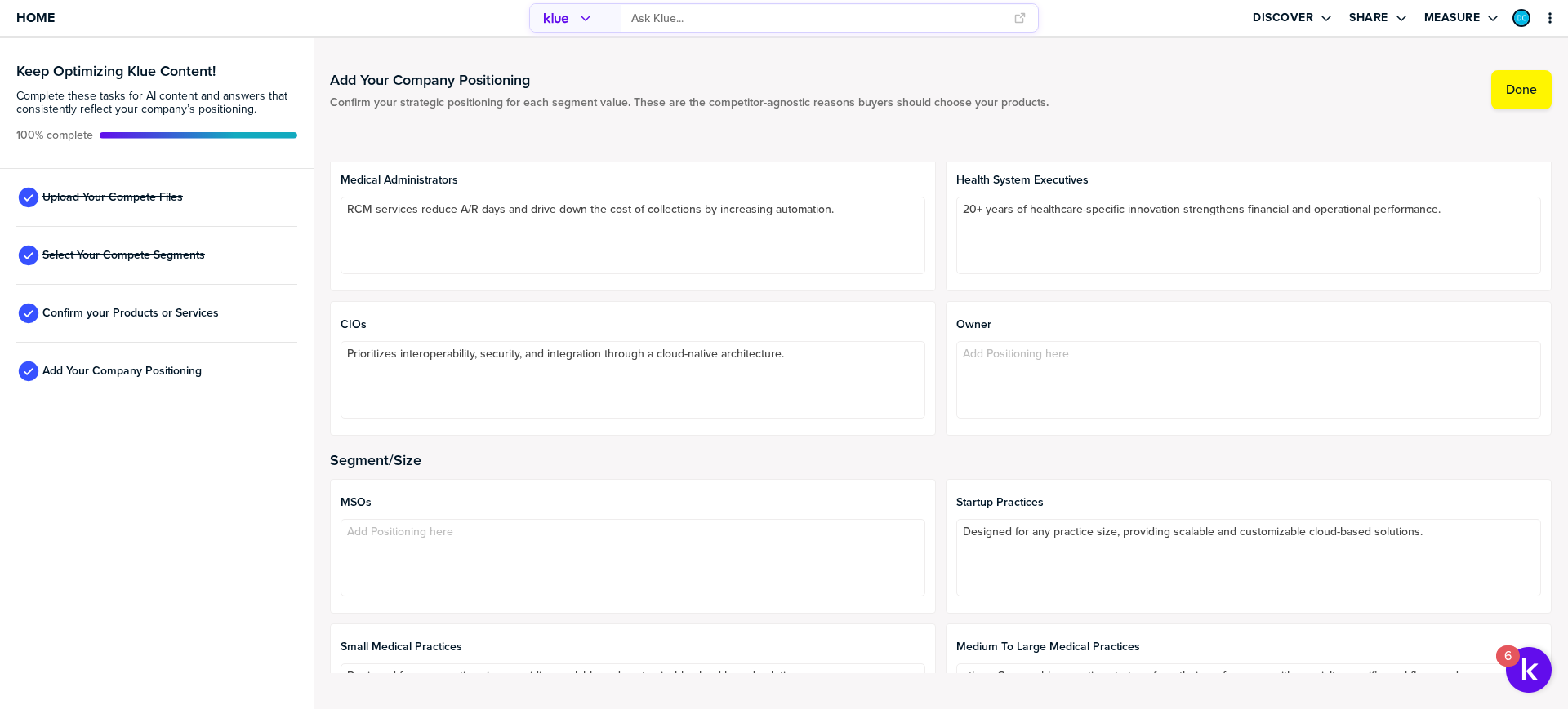
scroll to position [0, 0]
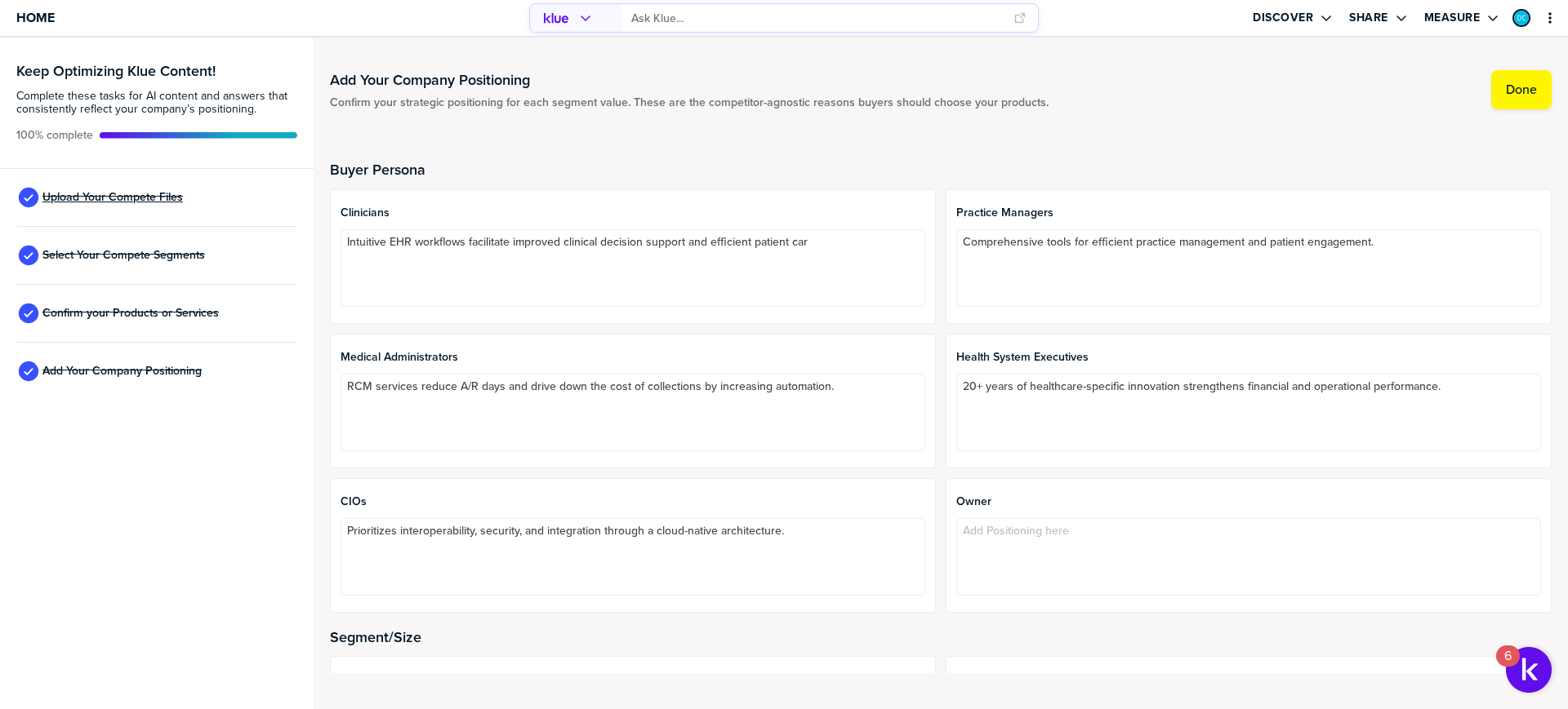
click at [119, 193] on span "Upload Your Compete Files" at bounding box center [113, 197] width 141 height 13
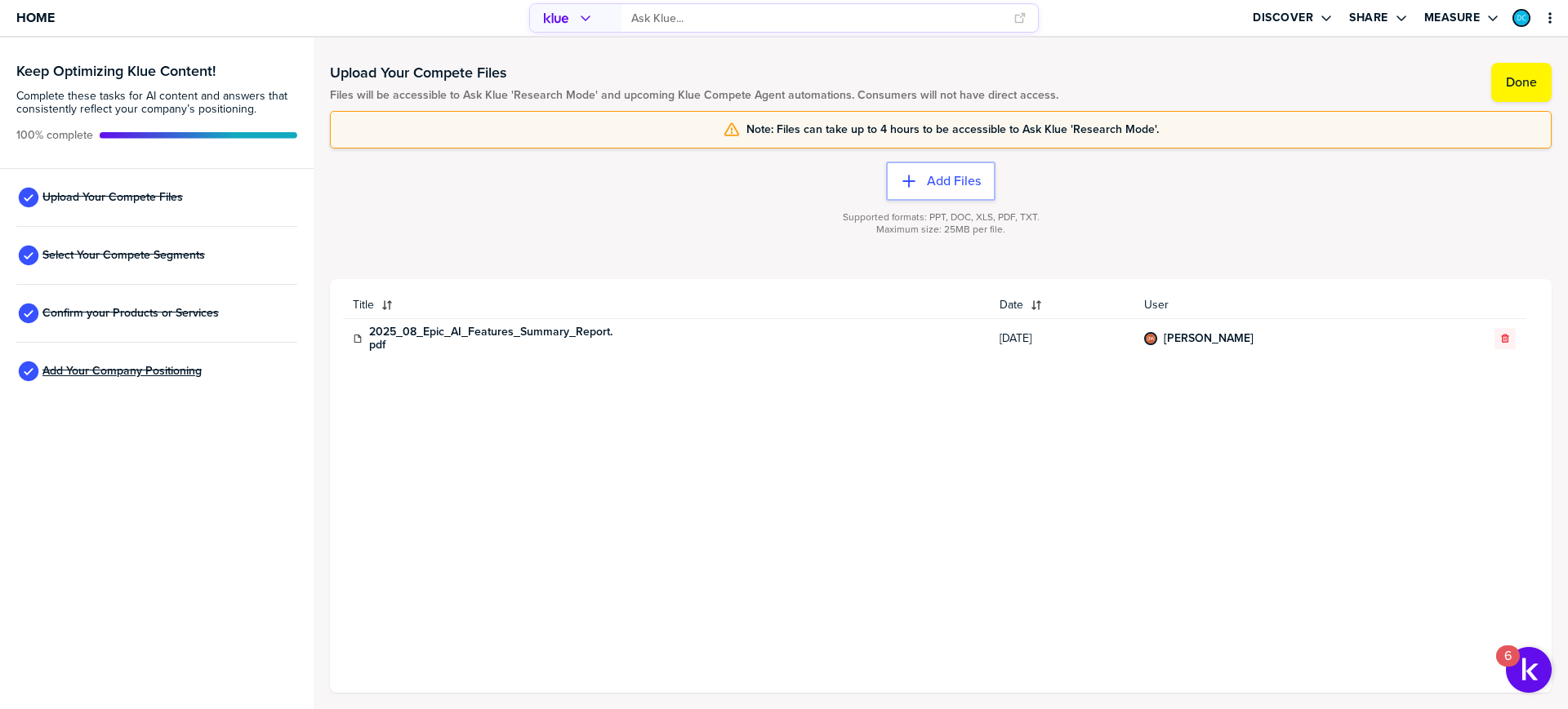
click at [156, 374] on span "Add Your Company Positioning" at bounding box center [123, 371] width 160 height 13
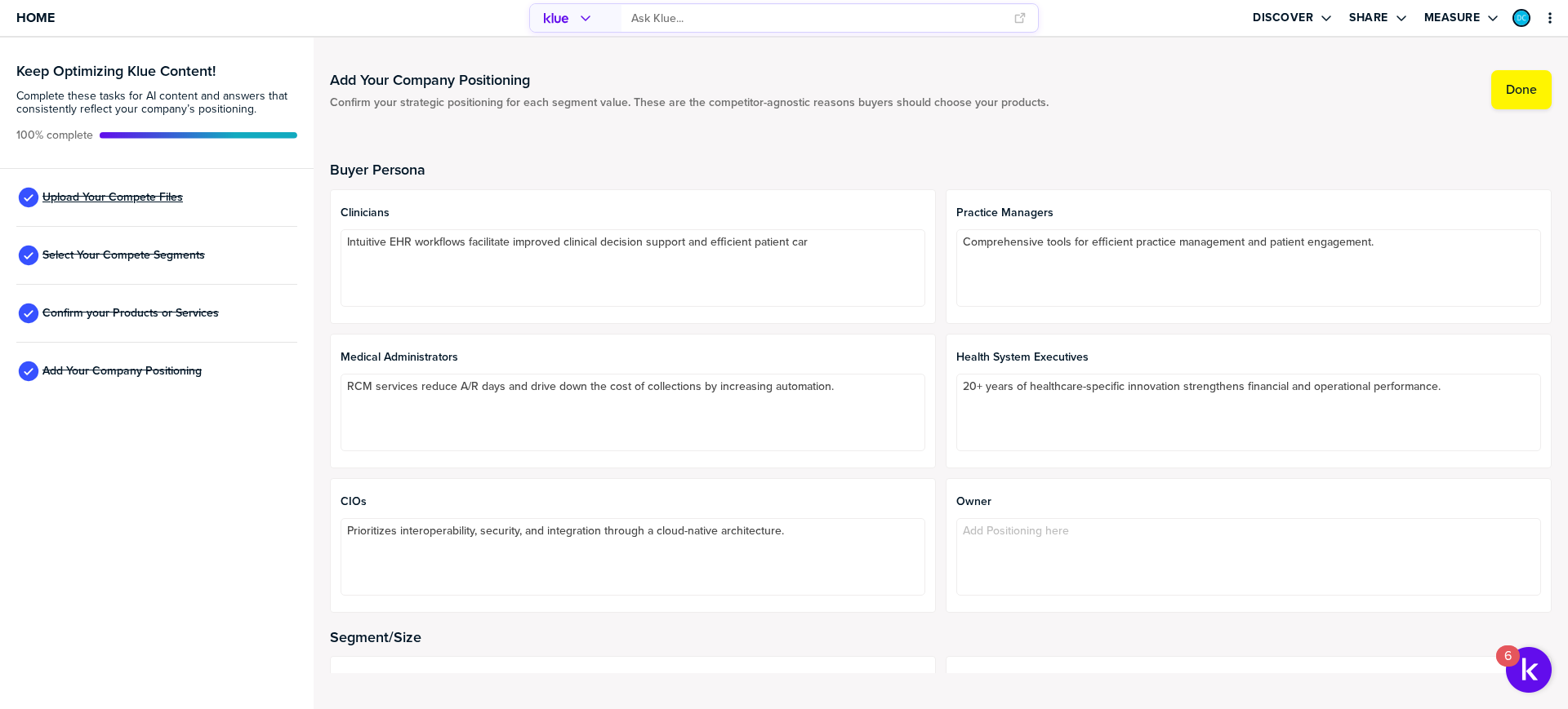
click at [61, 195] on span "Upload Your Compete Files" at bounding box center [113, 197] width 141 height 13
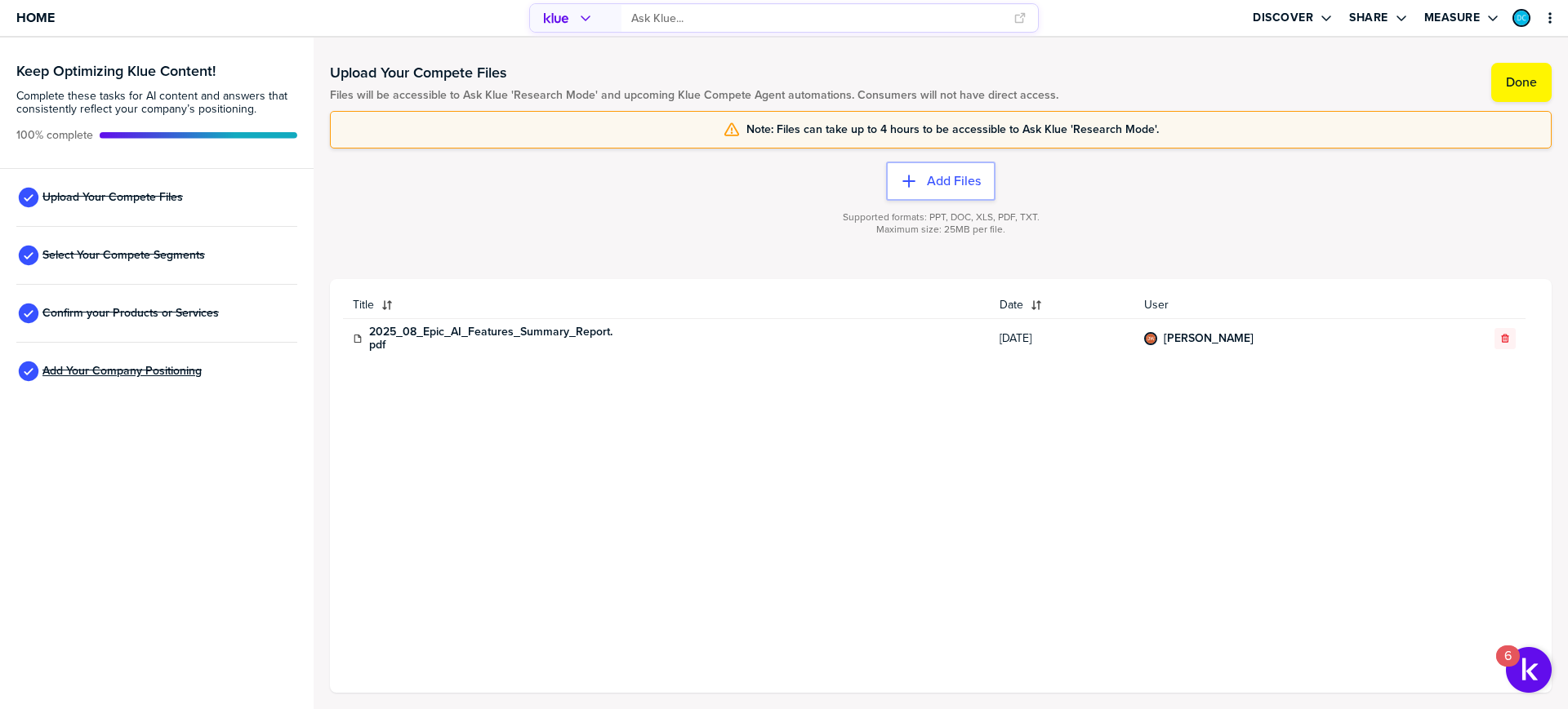
click at [91, 370] on span "Add Your Company Positioning" at bounding box center [123, 371] width 160 height 13
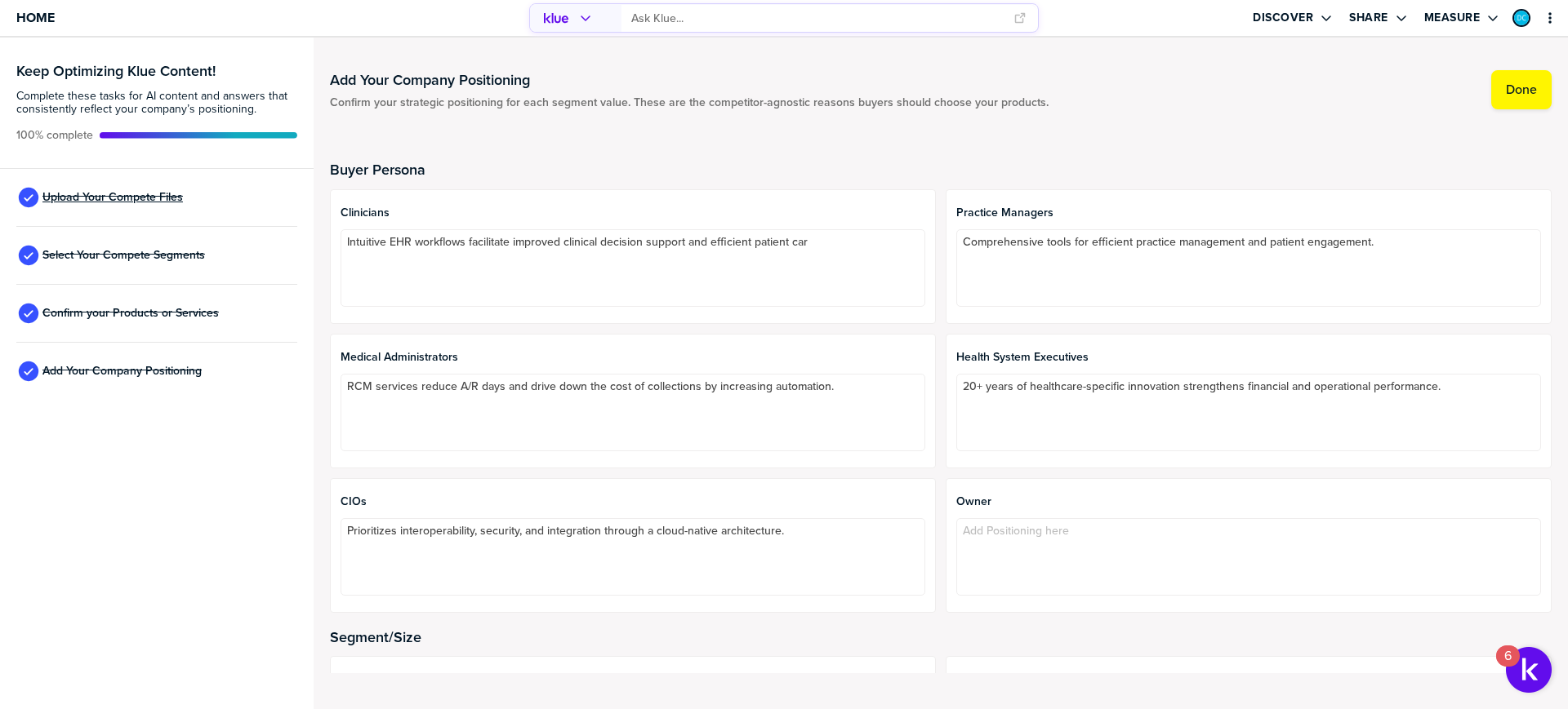
click at [93, 195] on span "Upload Your Compete Files" at bounding box center [113, 197] width 141 height 13
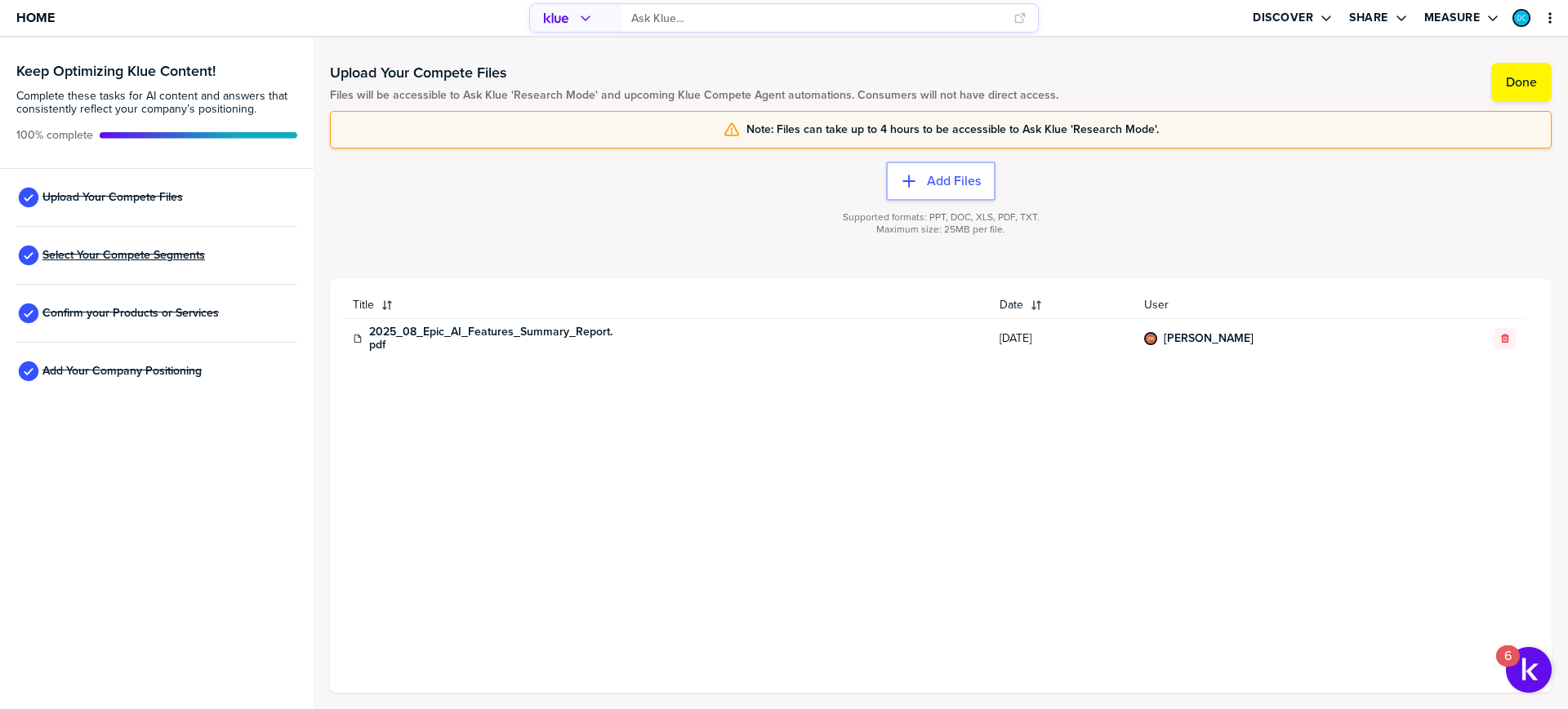
click at [95, 249] on span "Select Your Compete Segments" at bounding box center [123, 255] width 162 height 13
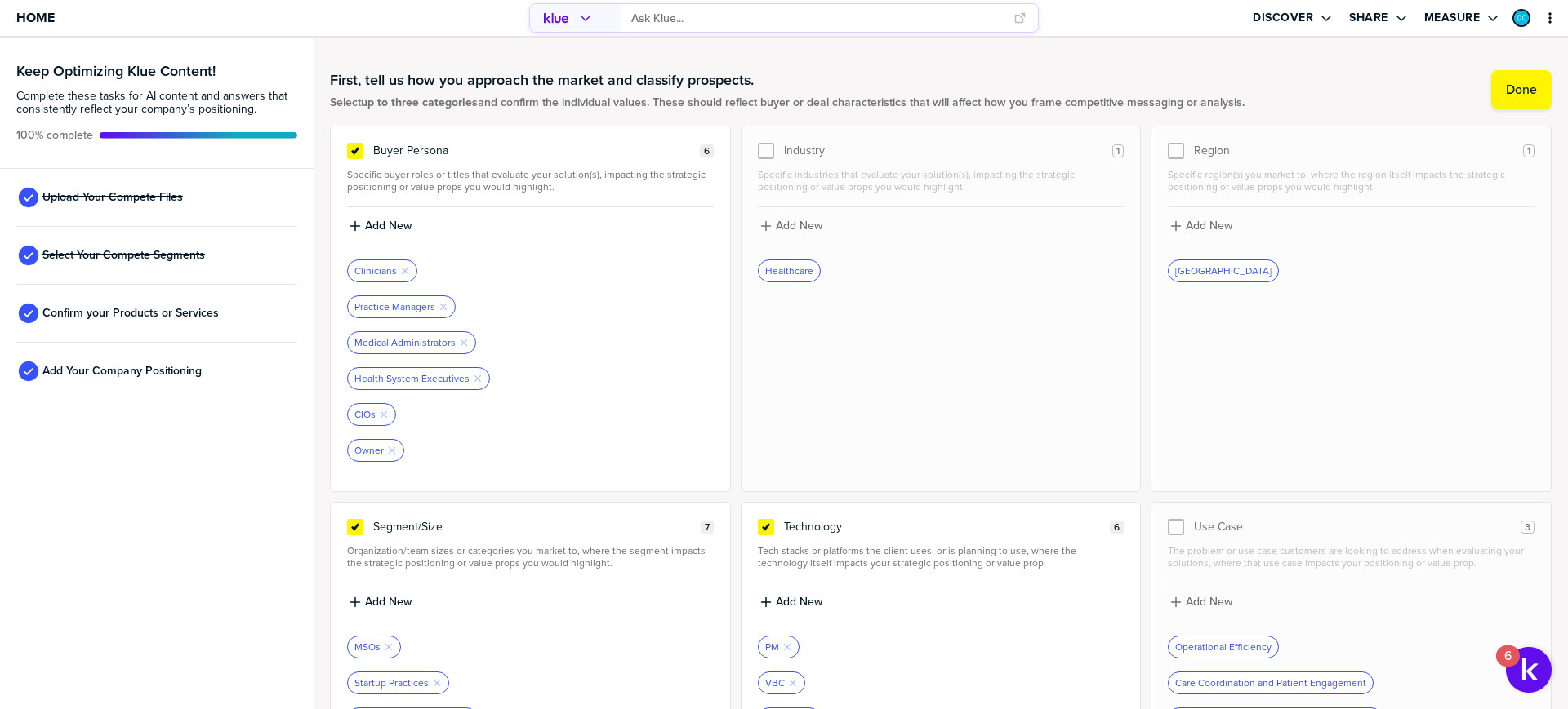
click at [91, 321] on div "Confirm your Products or Services" at bounding box center [157, 313] width 281 height 58
click at [88, 370] on span "Add Your Company Positioning" at bounding box center [123, 371] width 160 height 13
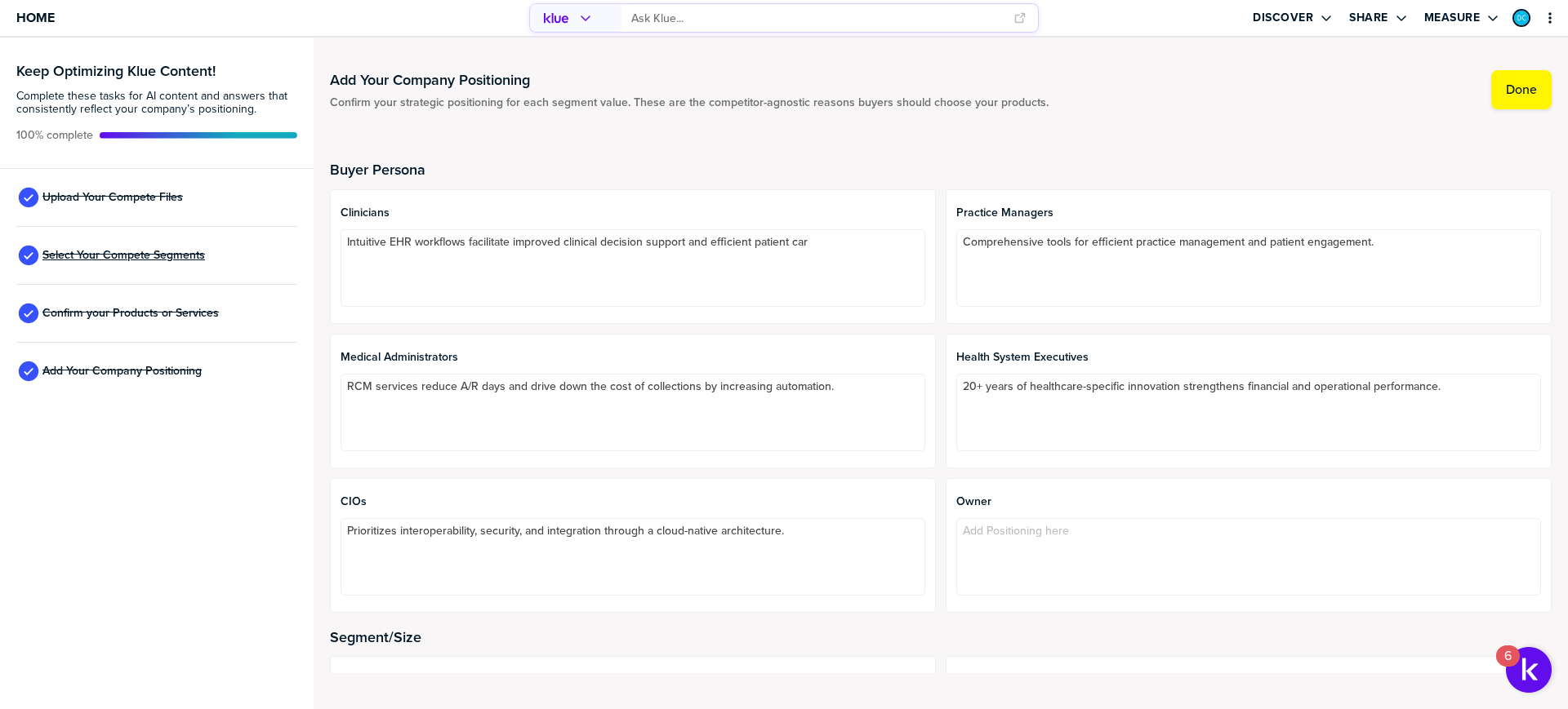
click at [137, 261] on span "Select Your Compete Segments" at bounding box center [123, 255] width 162 height 13
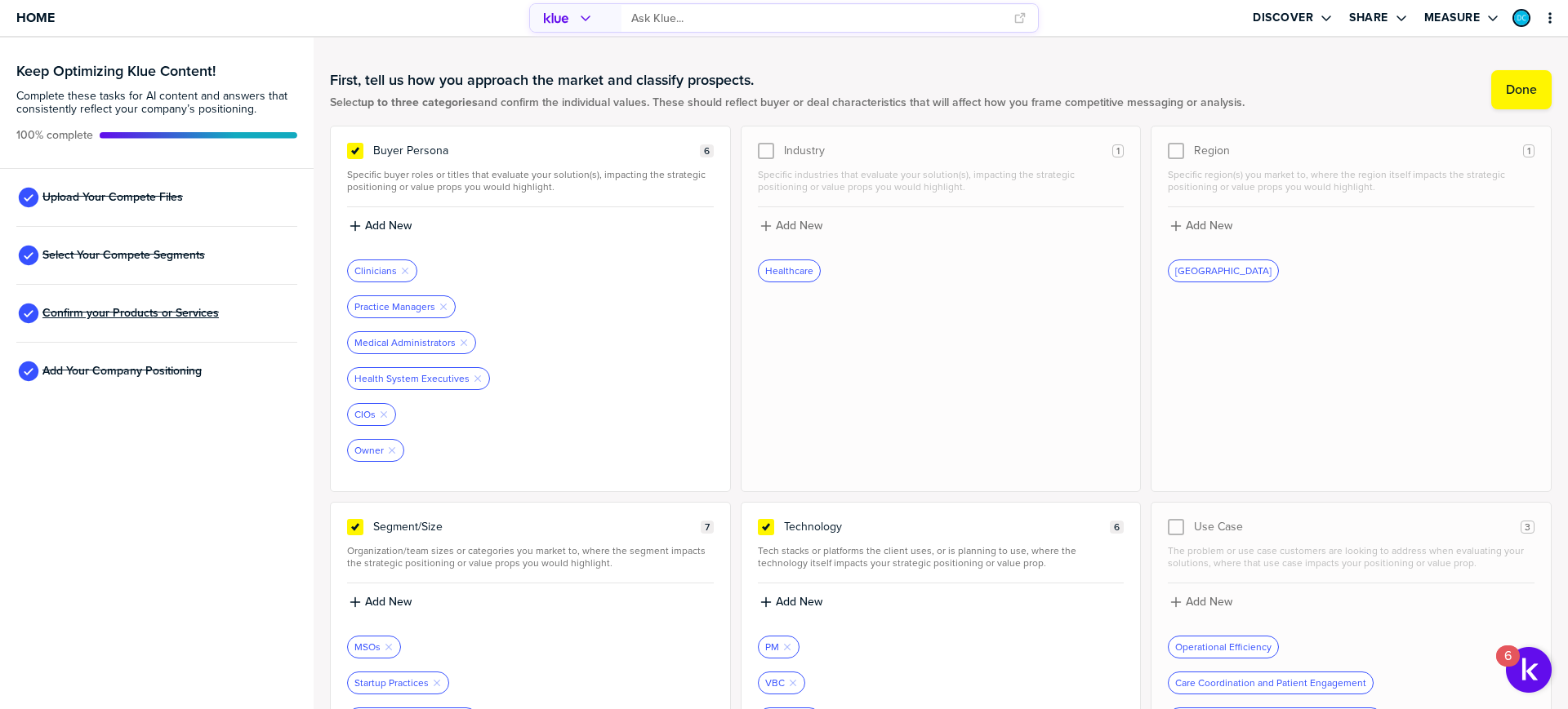
click at [131, 309] on span "Confirm your Products or Services" at bounding box center [131, 313] width 177 height 13
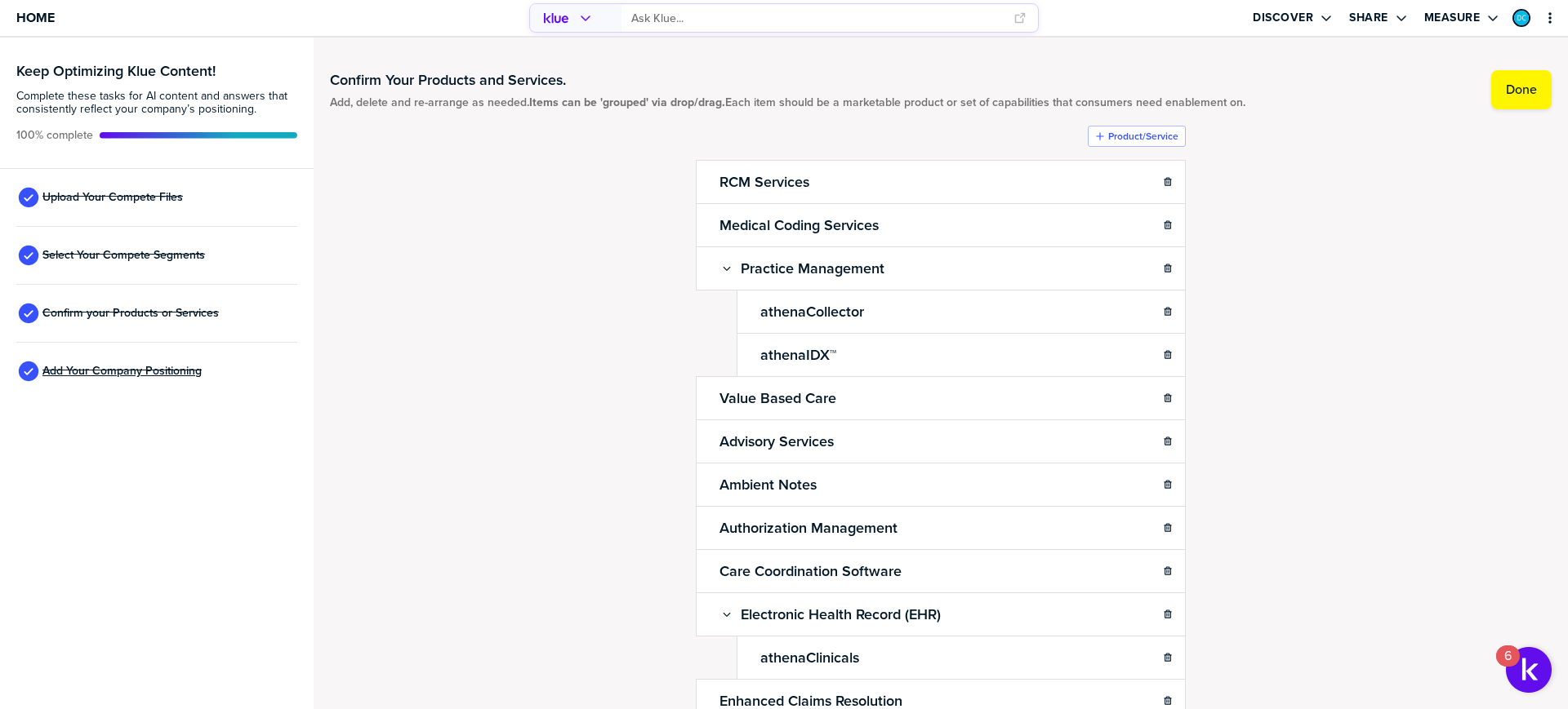
click at [133, 370] on span "Add Your Company Positioning" at bounding box center [123, 371] width 160 height 13
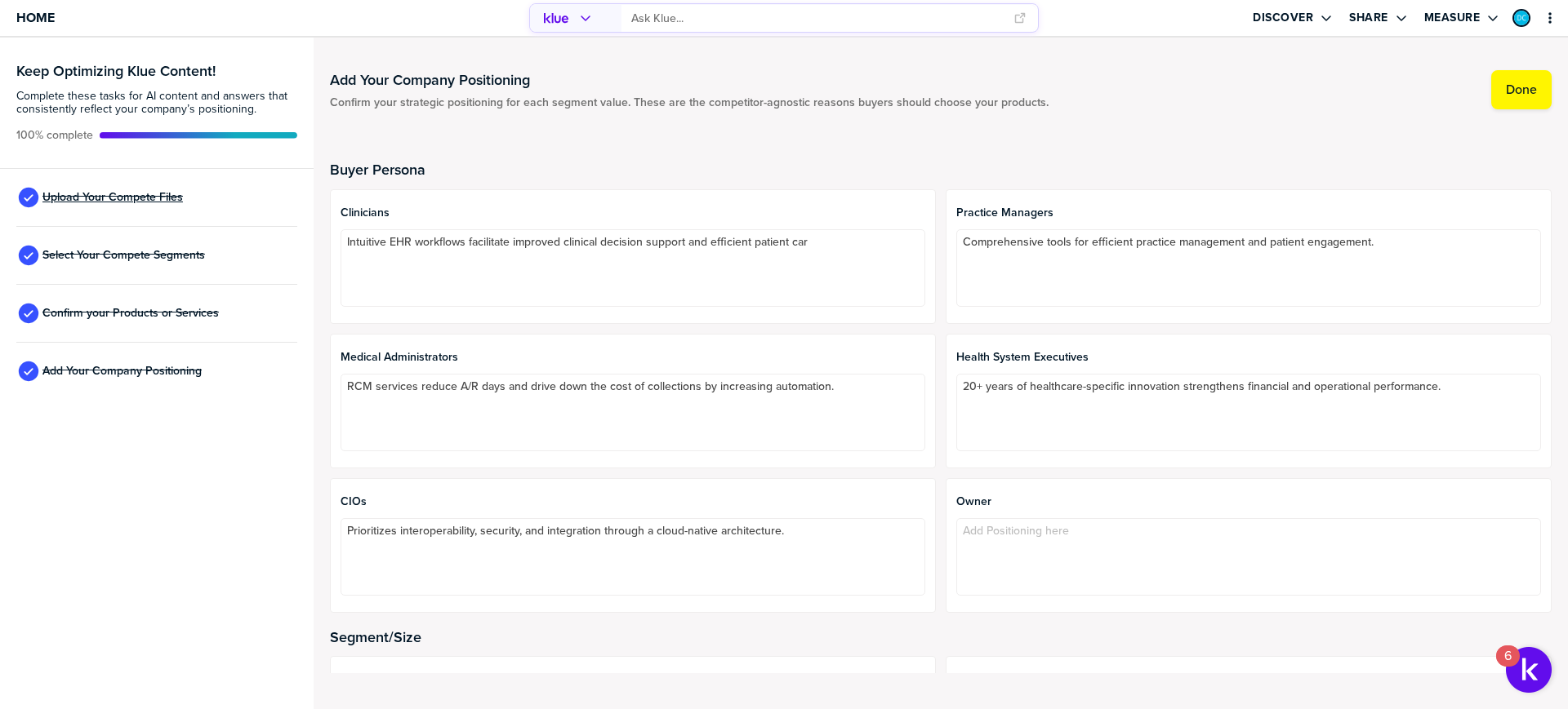
click at [137, 195] on span "Upload Your Compete Files" at bounding box center [113, 197] width 141 height 13
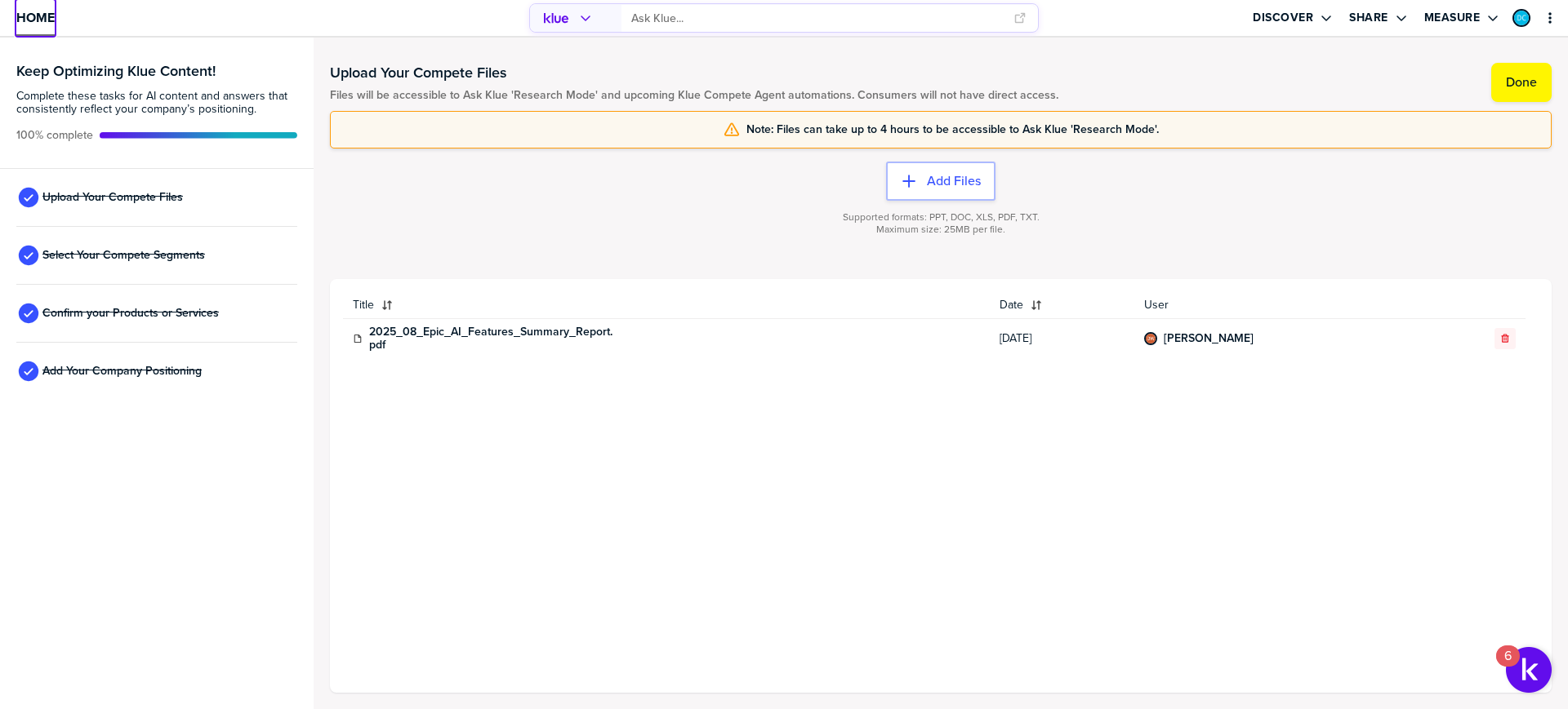
click at [32, 10] on span "Home" at bounding box center [35, 17] width 38 height 14
